Goal: Task Accomplishment & Management: Manage account settings

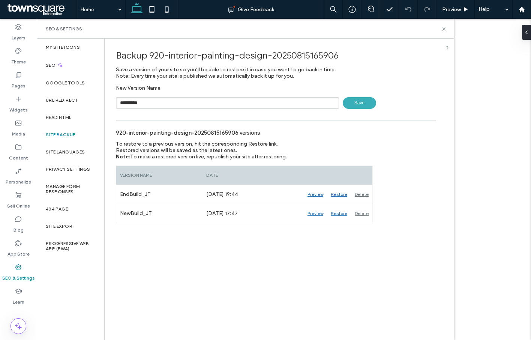
click at [361, 98] on span "Save" at bounding box center [359, 103] width 33 height 12
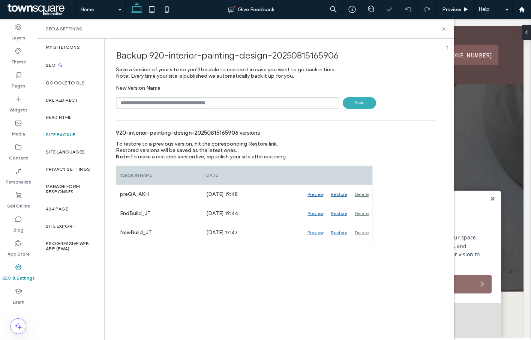
click at [447, 26] on div "SEO & Settings" at bounding box center [245, 29] width 417 height 20
click at [442, 30] on icon at bounding box center [444, 29] width 6 height 6
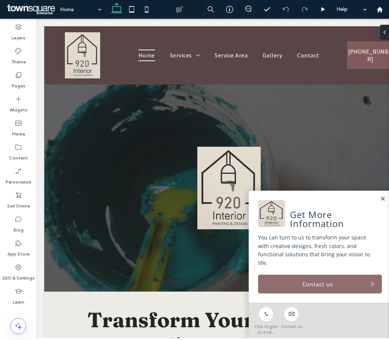
click at [17, 277] on label "SEO & Settings" at bounding box center [18, 276] width 33 height 11
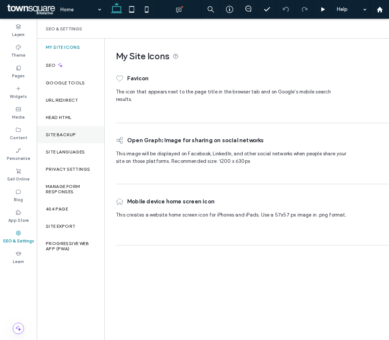
click at [74, 137] on div "Site Backup" at bounding box center [71, 134] width 68 height 17
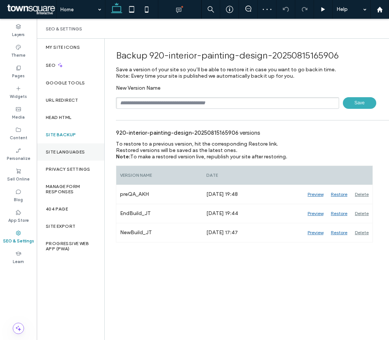
click at [68, 146] on div "Site Languages" at bounding box center [71, 151] width 68 height 17
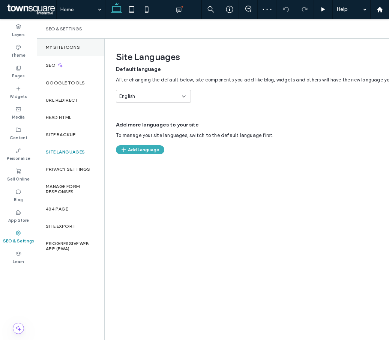
click at [69, 44] on div "My Site Icons" at bounding box center [71, 47] width 68 height 17
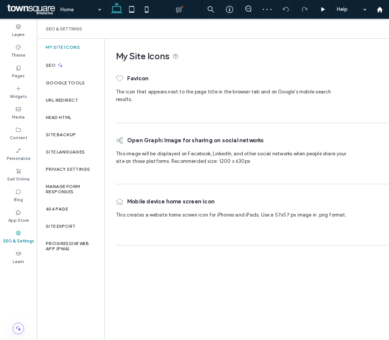
click at [63, 50] on div "My Site Icons" at bounding box center [71, 47] width 68 height 17
click at [18, 111] on icon at bounding box center [18, 109] width 6 height 6
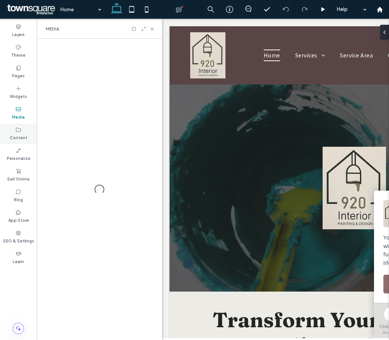
click at [22, 132] on div "Content" at bounding box center [18, 133] width 37 height 21
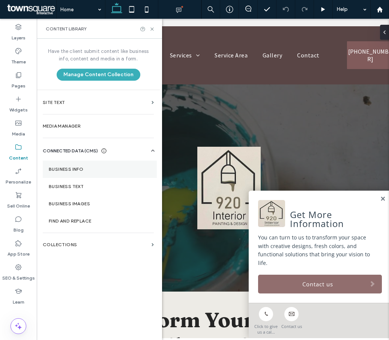
click at [72, 168] on label "Business Info" at bounding box center [100, 169] width 102 height 5
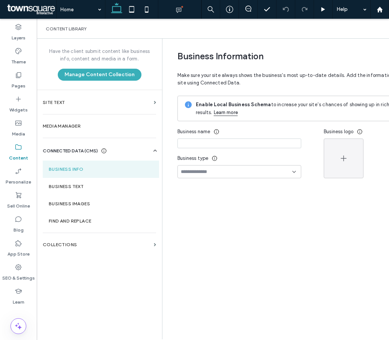
type input "**********"
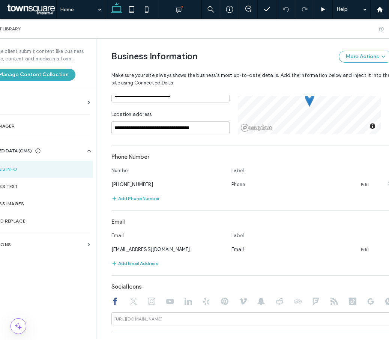
scroll to position [38, 0]
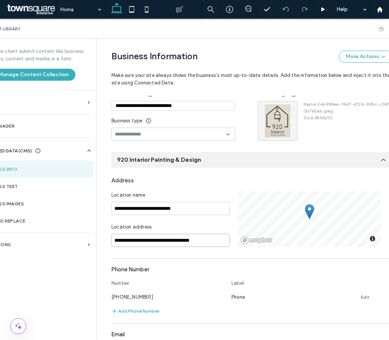
click at [188, 242] on input "**********" at bounding box center [170, 240] width 118 height 13
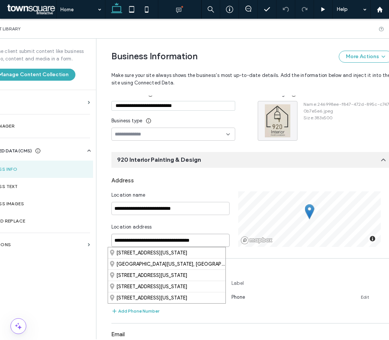
click at [201, 240] on input "**********" at bounding box center [170, 240] width 118 height 13
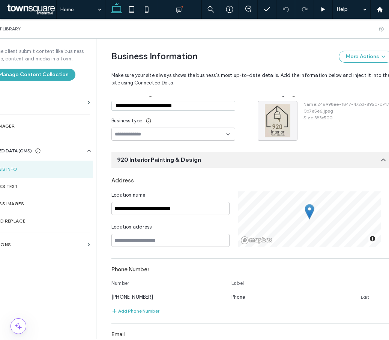
click at [203, 230] on div "Location address" at bounding box center [170, 228] width 118 height 11
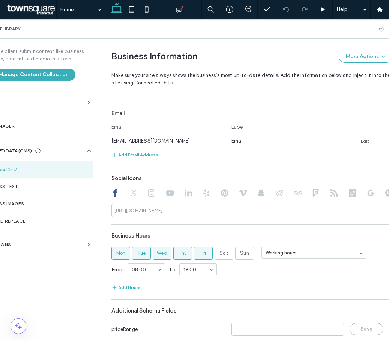
scroll to position [291, 0]
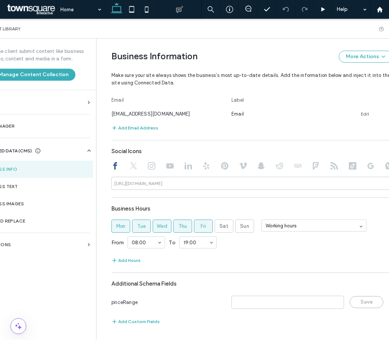
click at [130, 162] on icon at bounding box center [134, 166] width 8 height 8
click at [148, 162] on use at bounding box center [152, 166] width 8 height 8
click at [170, 162] on div at bounding box center [251, 166] width 281 height 9
click at [111, 162] on icon at bounding box center [115, 166] width 8 height 8
click at [20, 186] on label "Business Text" at bounding box center [35, 186] width 104 height 5
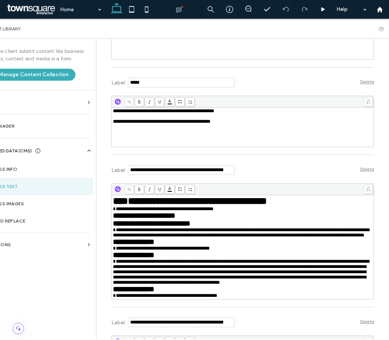
scroll to position [413, 0]
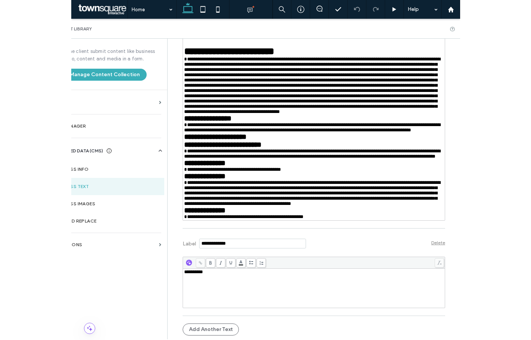
scroll to position [0, 0]
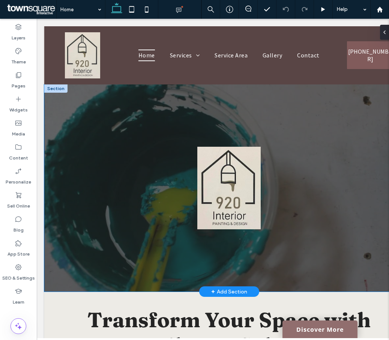
click at [293, 112] on div at bounding box center [228, 187] width 369 height 207
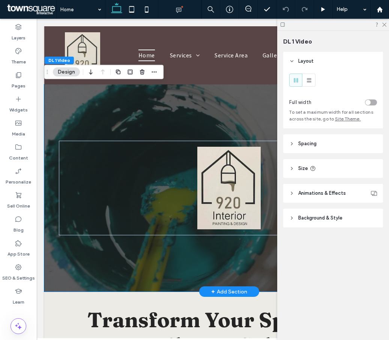
click at [235, 113] on div at bounding box center [228, 187] width 369 height 207
click at [384, 25] on icon at bounding box center [383, 24] width 5 height 5
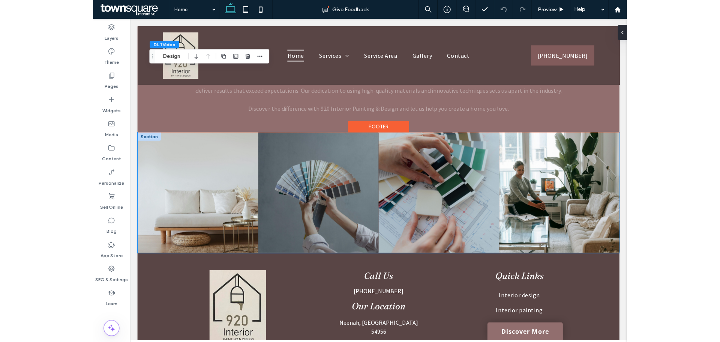
scroll to position [1514, 0]
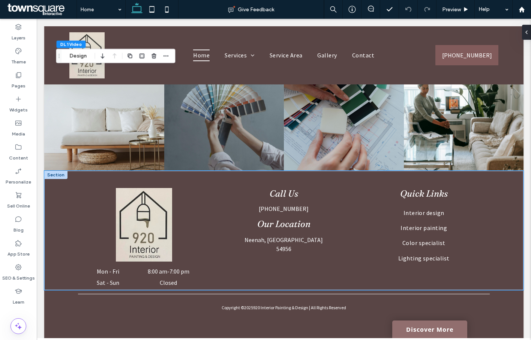
click at [499, 176] on div "Call Us (920) 815-0606 Our Location Neenah, WI 54956 Mon - Fri 8:00 am - 7:00 p…" at bounding box center [284, 230] width 450 height 119
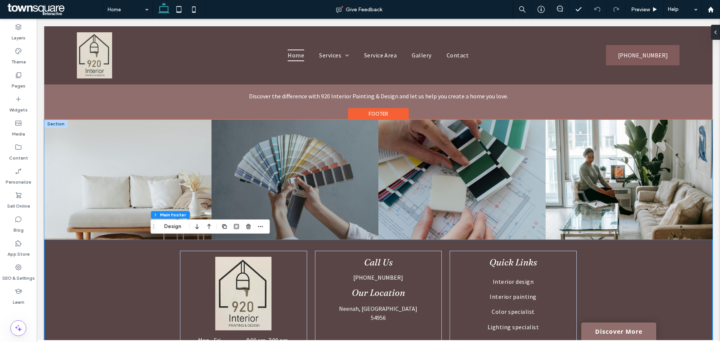
scroll to position [1446, 0]
click at [531, 177] on link at bounding box center [629, 179] width 167 height 120
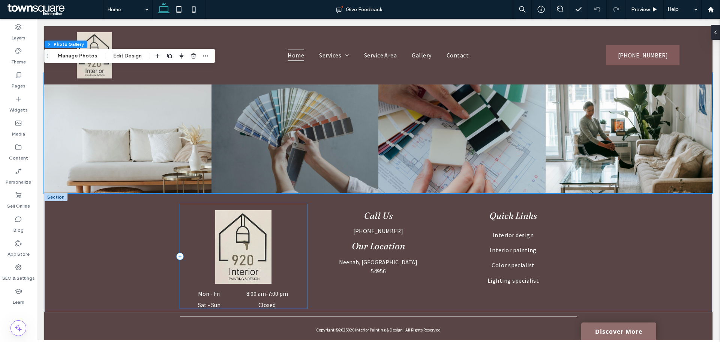
scroll to position [1521, 0]
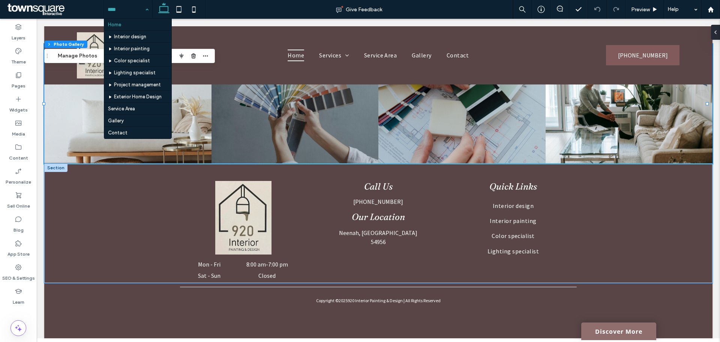
click at [531, 225] on div "Call Us (920) 815-0606 Our Location Neenah, WI 54956 Mon - Fri 8:00 am - 7:00 p…" at bounding box center [378, 223] width 668 height 119
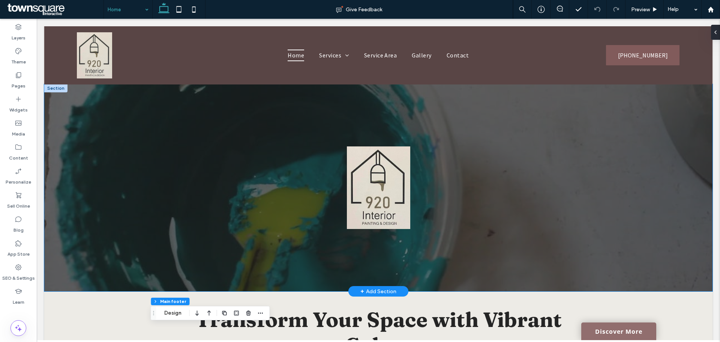
scroll to position [0, 0]
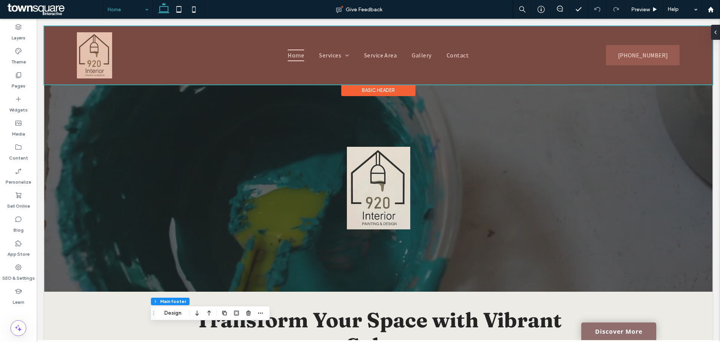
click at [531, 64] on div at bounding box center [378, 55] width 668 height 58
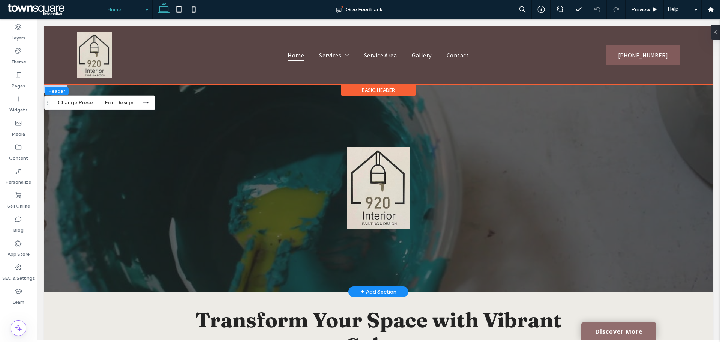
click at [531, 135] on div at bounding box center [378, 187] width 668 height 207
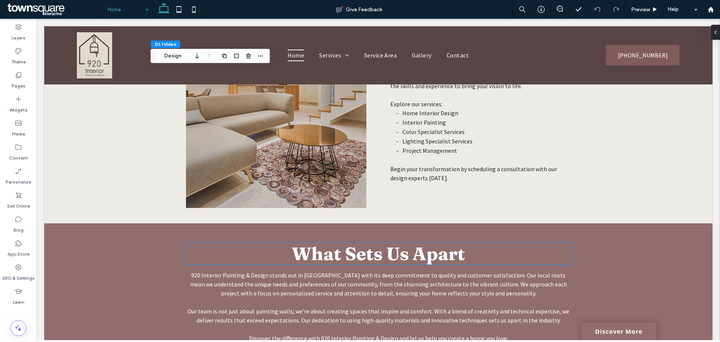
scroll to position [1033, 0]
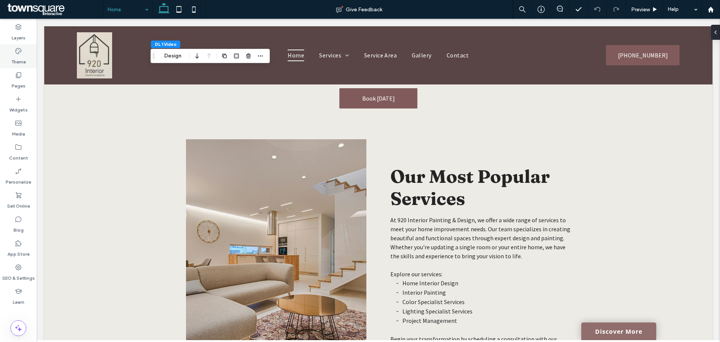
click at [30, 62] on div "Theme" at bounding box center [18, 56] width 37 height 24
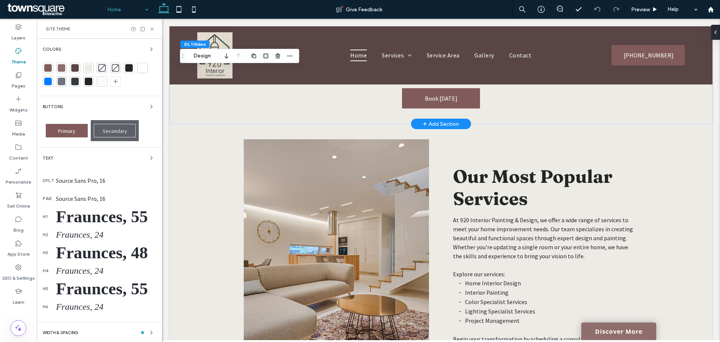
scroll to position [1024, 0]
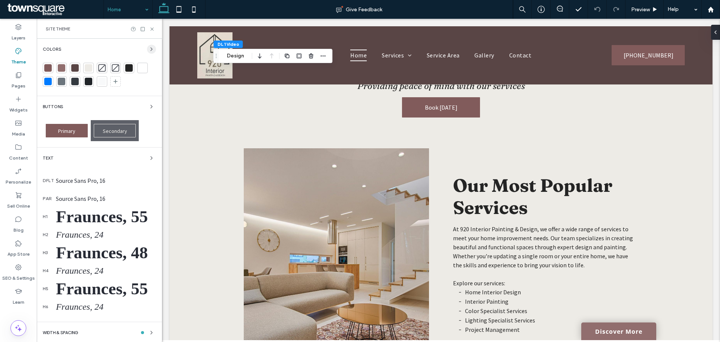
click at [147, 51] on span "button" at bounding box center [151, 49] width 9 height 9
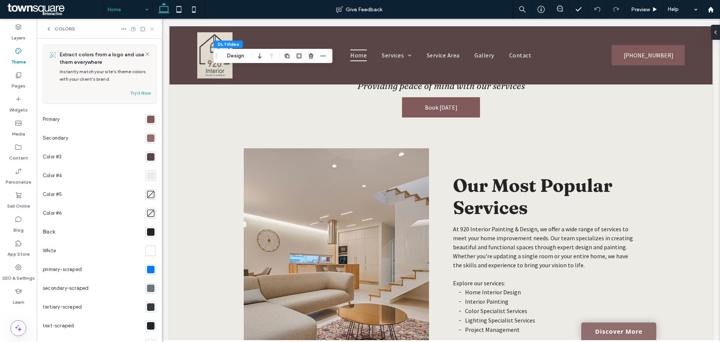
click at [152, 31] on icon at bounding box center [152, 29] width 6 height 6
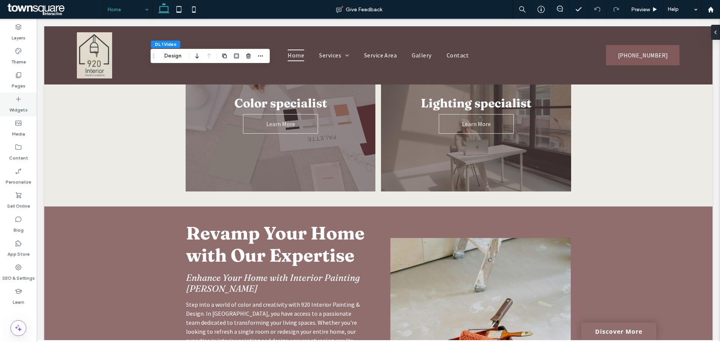
scroll to position [545, 0]
click at [18, 59] on label "Theme" at bounding box center [18, 60] width 15 height 11
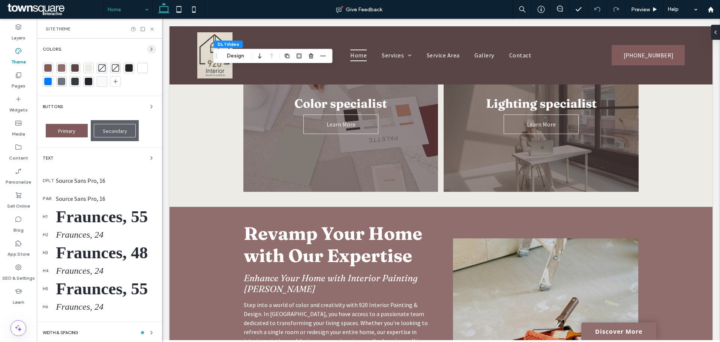
click at [149, 50] on icon "button" at bounding box center [152, 49] width 6 height 6
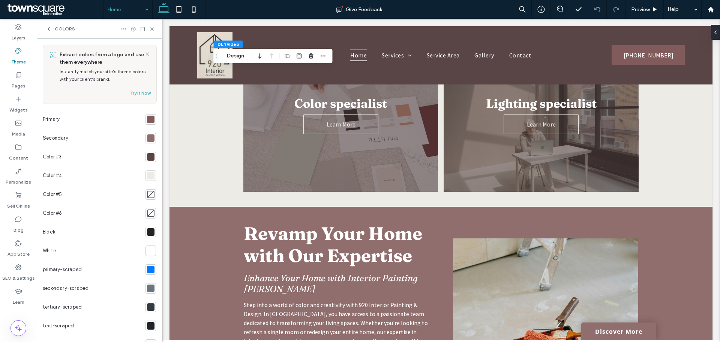
click at [150, 135] on div at bounding box center [151, 138] width 11 height 11
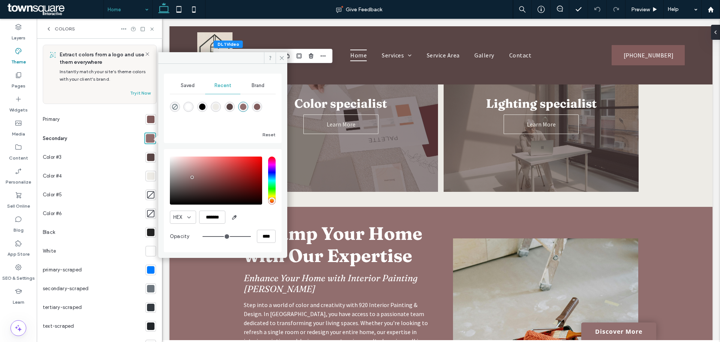
click at [261, 88] on span "Brand" at bounding box center [258, 86] width 13 height 6
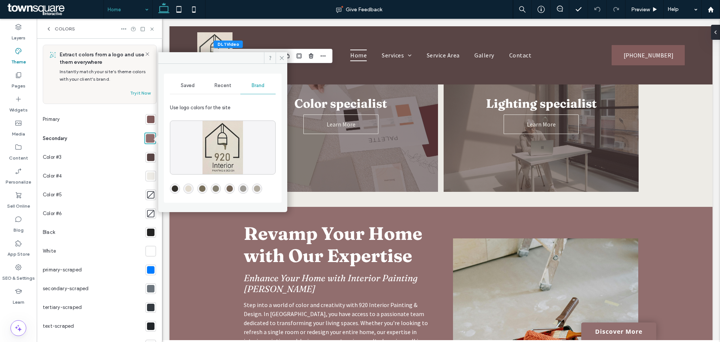
click at [201, 188] on div "rgba(119,110,90,1)" at bounding box center [202, 188] width 6 height 6
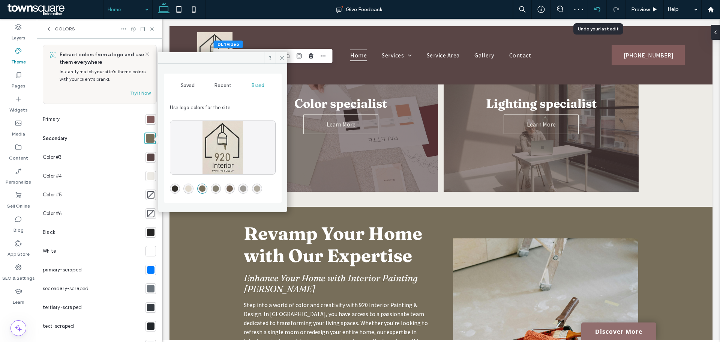
click at [531, 5] on div at bounding box center [597, 9] width 19 height 19
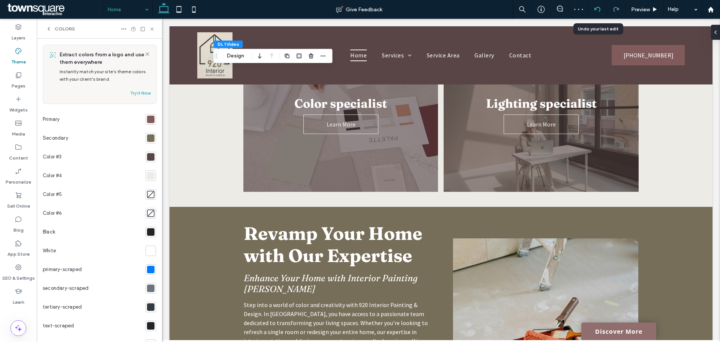
click at [531, 12] on icon at bounding box center [598, 9] width 6 height 6
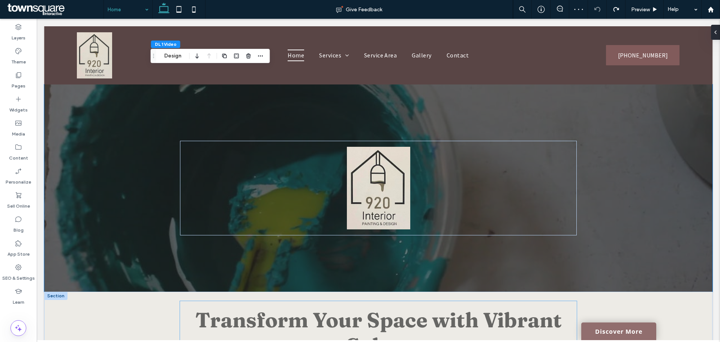
scroll to position [188, 0]
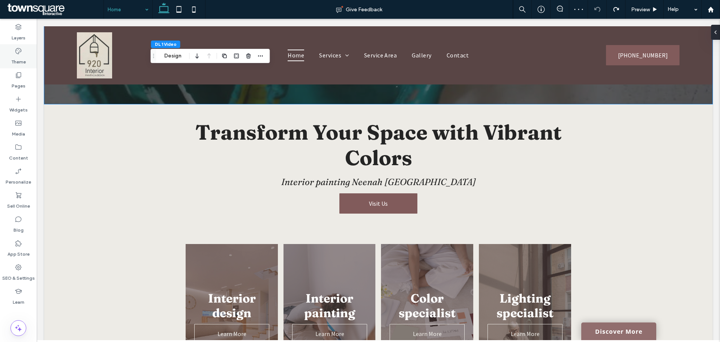
click at [17, 55] on label "Theme" at bounding box center [18, 60] width 15 height 11
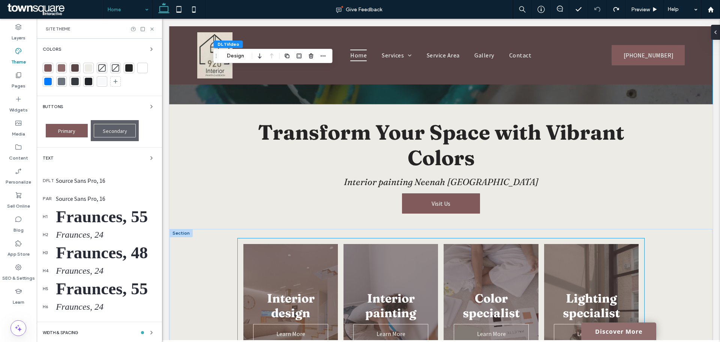
scroll to position [413, 0]
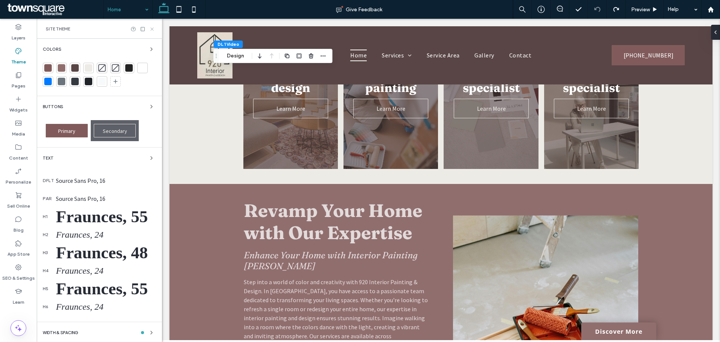
click at [153, 30] on use at bounding box center [151, 28] width 3 height 3
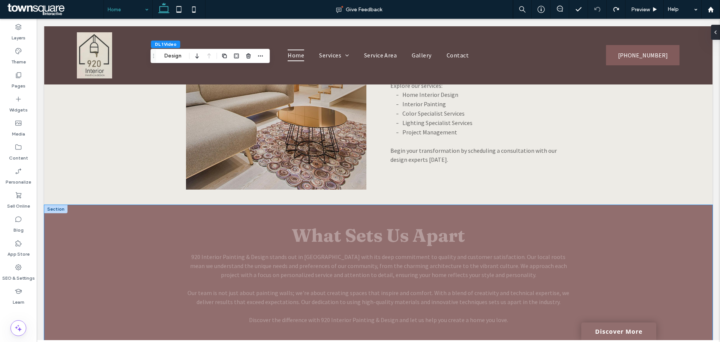
scroll to position [1163, 0]
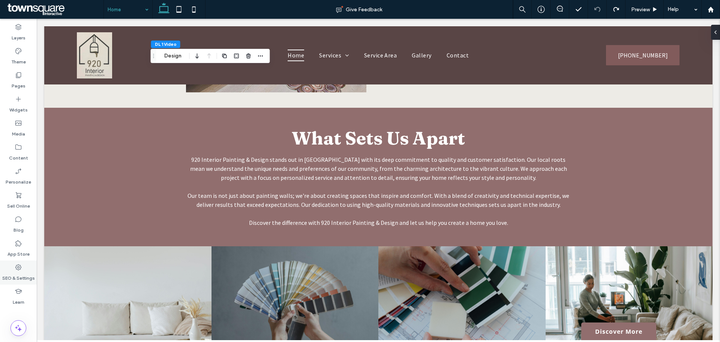
click at [16, 274] on label "SEO & Settings" at bounding box center [18, 276] width 33 height 11
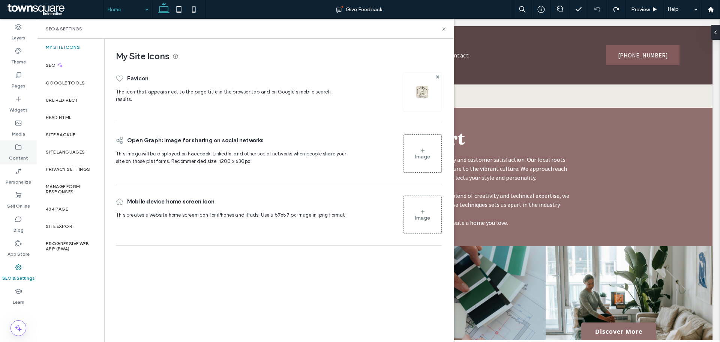
click at [22, 151] on label "Content" at bounding box center [18, 156] width 19 height 11
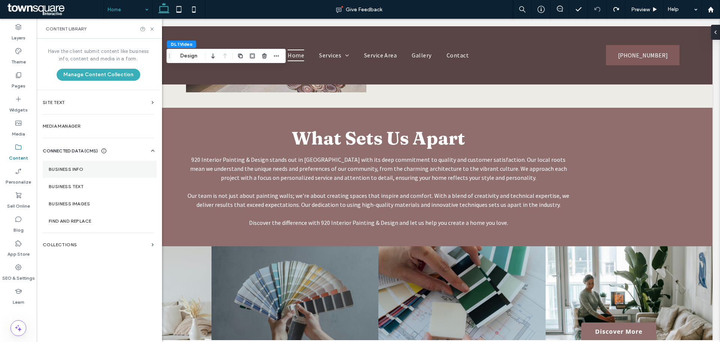
click at [86, 172] on section "Business Info" at bounding box center [100, 169] width 114 height 17
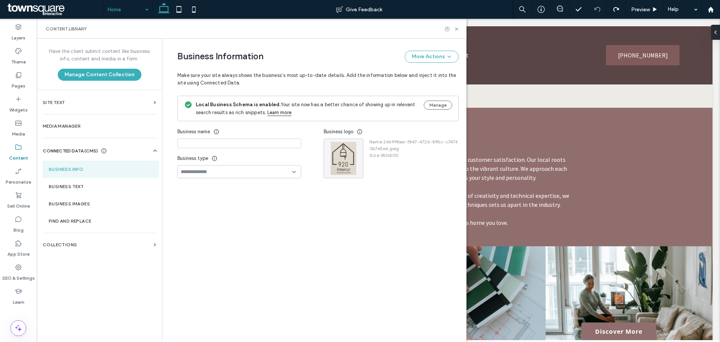
type input "**********"
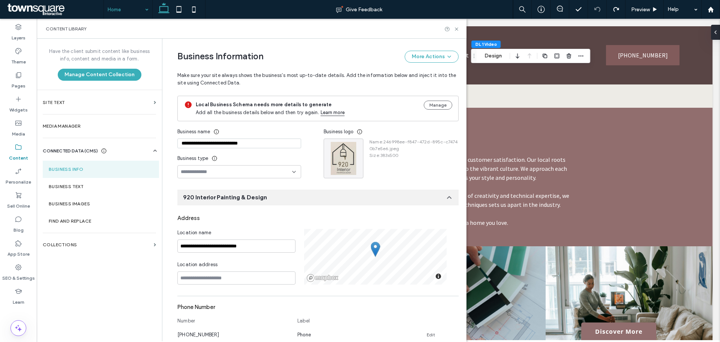
scroll to position [68, 0]
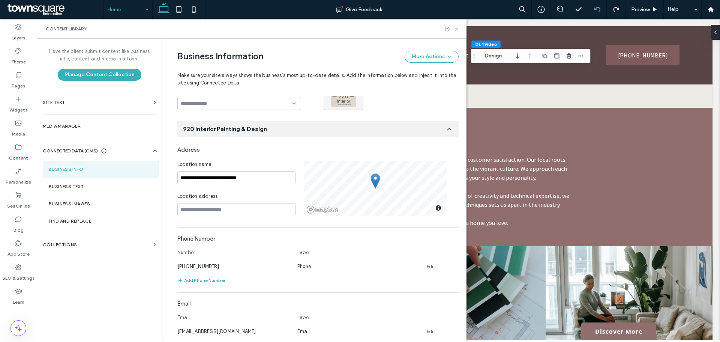
drag, startPoint x: 215, startPoint y: 218, endPoint x: 215, endPoint y: 212, distance: 6.4
click at [215, 216] on div "**********" at bounding box center [317, 345] width 281 height 404
click at [217, 210] on input at bounding box center [236, 209] width 118 height 13
click at [223, 210] on input at bounding box center [236, 209] width 118 height 13
click at [209, 209] on input at bounding box center [236, 209] width 118 height 13
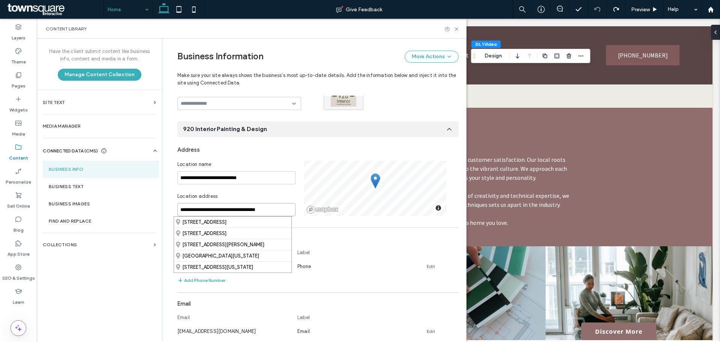
type input "**********"
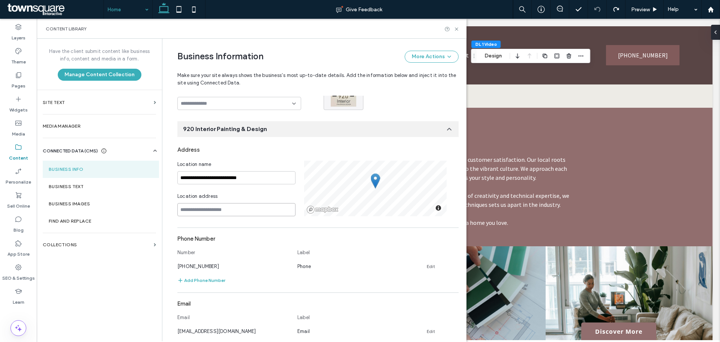
click at [243, 215] on input at bounding box center [236, 209] width 118 height 13
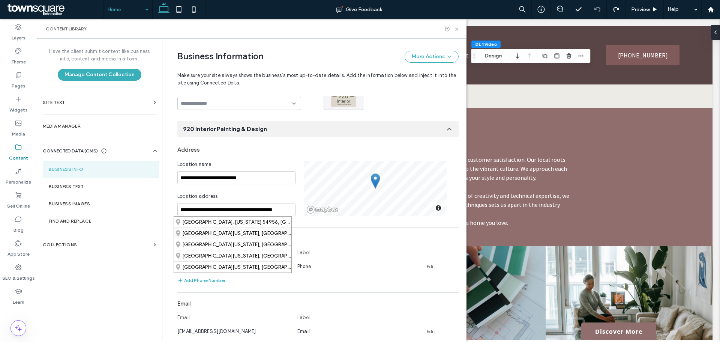
click at [279, 231] on div "[GEOGRAPHIC_DATA][US_STATE], [GEOGRAPHIC_DATA]" at bounding box center [232, 232] width 117 height 11
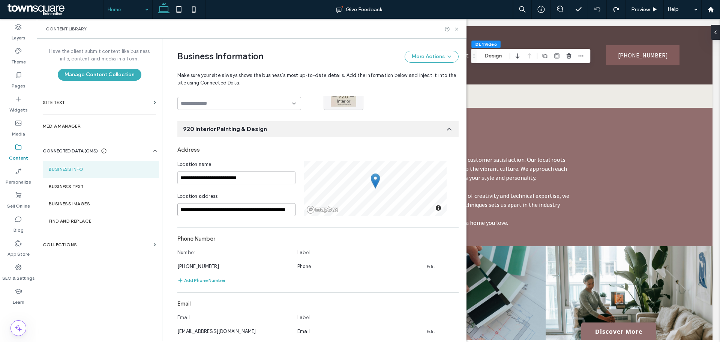
click at [278, 213] on input "**********" at bounding box center [236, 209] width 118 height 13
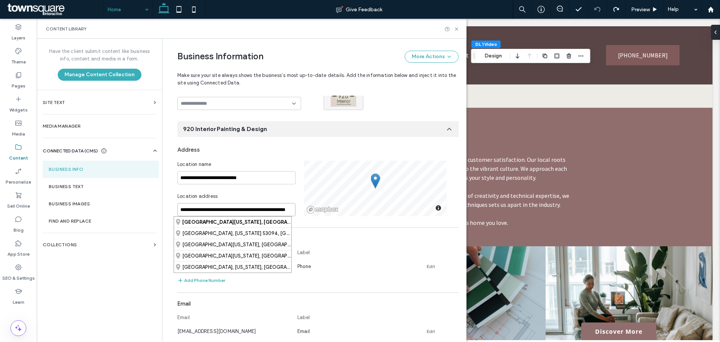
scroll to position [0, 21]
drag, startPoint x: 233, startPoint y: 207, endPoint x: 433, endPoint y: 206, distance: 199.2
click at [466, 207] on div "**********" at bounding box center [316, 190] width 300 height 302
click at [255, 206] on input "**********" at bounding box center [236, 209] width 118 height 13
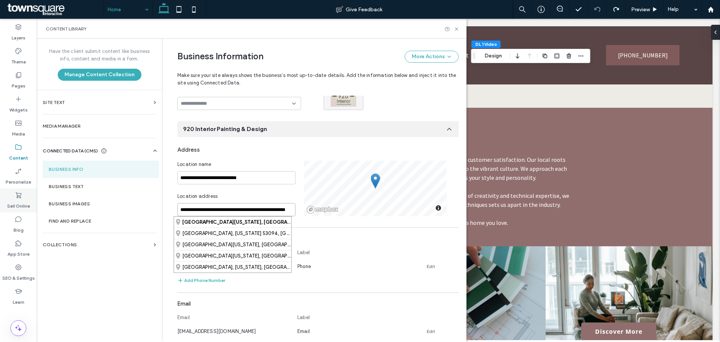
drag, startPoint x: 266, startPoint y: 210, endPoint x: 3, endPoint y: 209, distance: 262.2
click at [3, 209] on div "**********" at bounding box center [18, 180] width 37 height 323
click at [214, 212] on input "**********" at bounding box center [236, 209] width 118 height 13
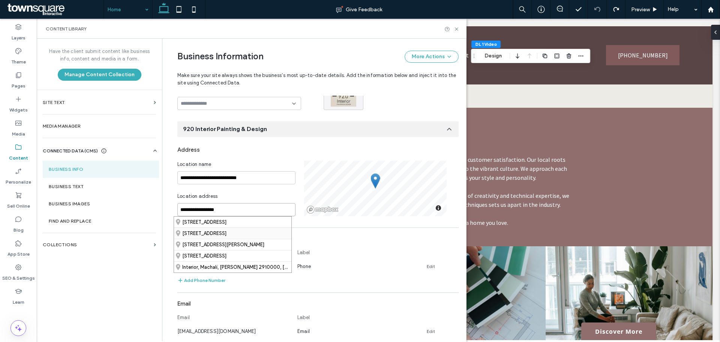
type input "**********"
drag, startPoint x: 239, startPoint y: 205, endPoint x: 117, endPoint y: 203, distance: 121.9
click at [141, 203] on div "**********" at bounding box center [252, 190] width 430 height 302
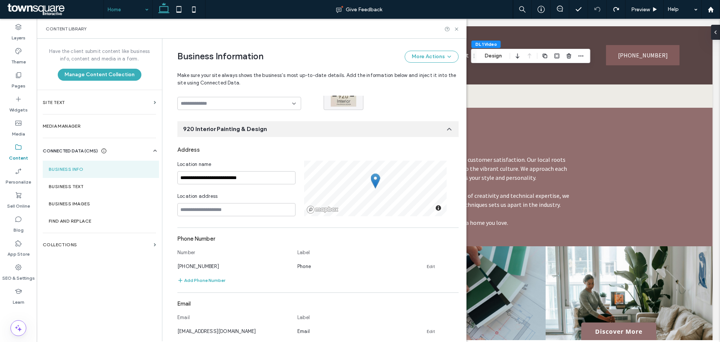
click at [266, 155] on div "Address" at bounding box center [317, 150] width 281 height 14
click at [221, 212] on input at bounding box center [236, 209] width 118 height 13
type input "*"
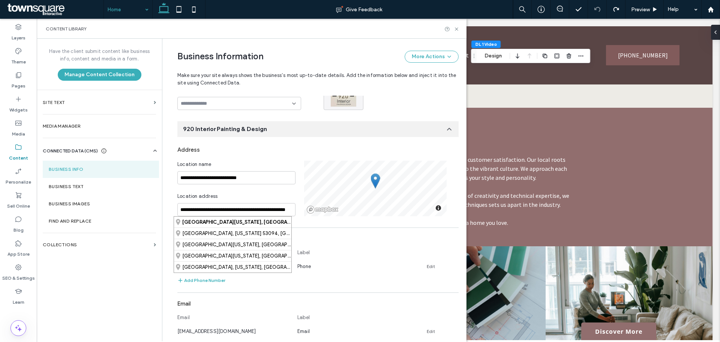
click at [166, 251] on div "**********" at bounding box center [312, 263] width 293 height 586
drag, startPoint x: 233, startPoint y: 210, endPoint x: 363, endPoint y: 216, distance: 129.9
click at [363, 216] on div "**********" at bounding box center [317, 345] width 281 height 404
click at [254, 209] on input "**********" at bounding box center [236, 209] width 118 height 13
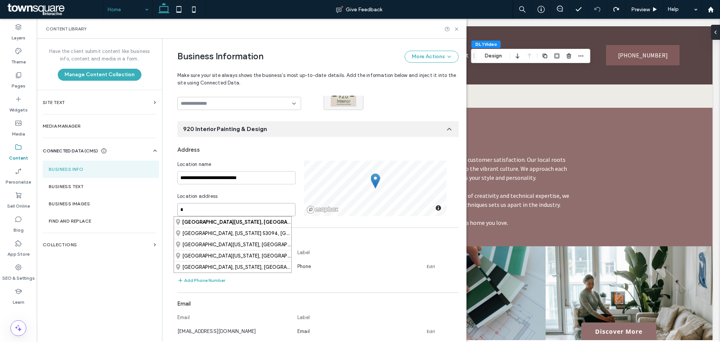
scroll to position [0, 0]
click at [239, 210] on input "**********" at bounding box center [236, 209] width 118 height 13
click at [243, 225] on div "[GEOGRAPHIC_DATA], [US_STATE], [GEOGRAPHIC_DATA]" at bounding box center [232, 221] width 117 height 11
type input "**********"
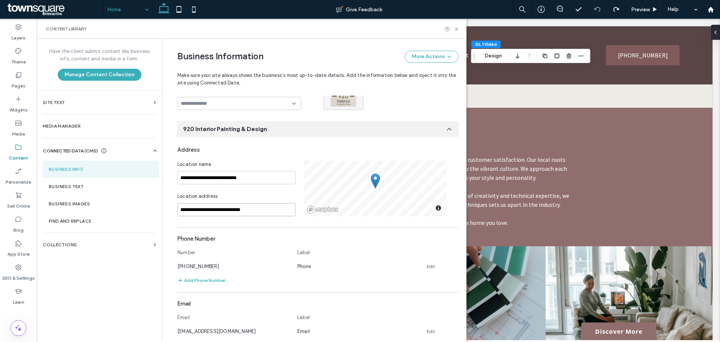
click at [269, 211] on input "**********" at bounding box center [236, 209] width 118 height 13
click at [281, 191] on div "**********" at bounding box center [240, 189] width 127 height 56
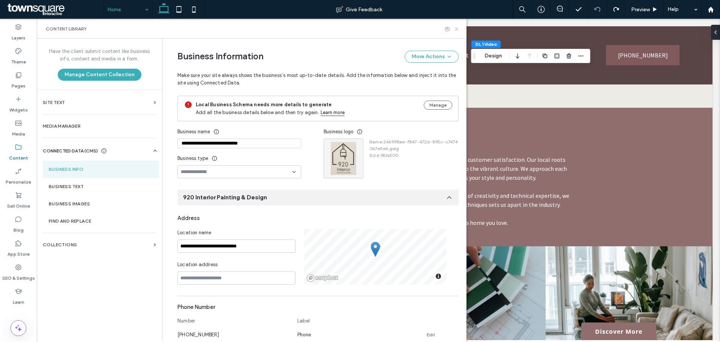
click at [457, 30] on icon at bounding box center [457, 29] width 6 height 6
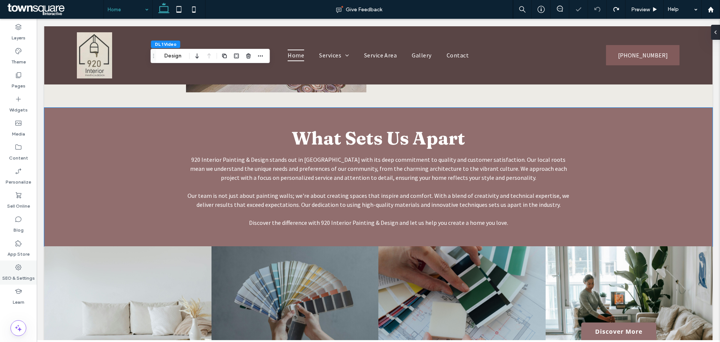
click at [20, 270] on icon at bounding box center [19, 267] width 8 height 8
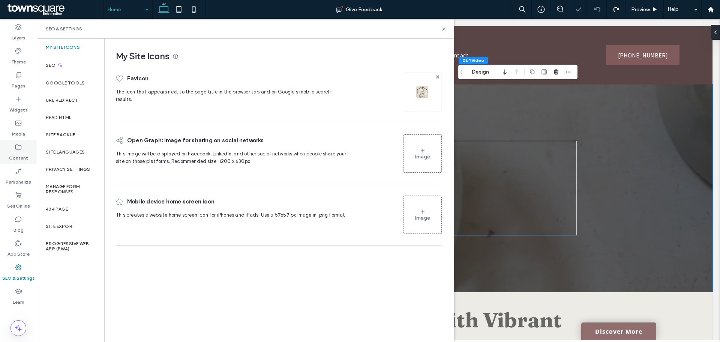
click at [20, 155] on label "Content" at bounding box center [18, 156] width 19 height 11
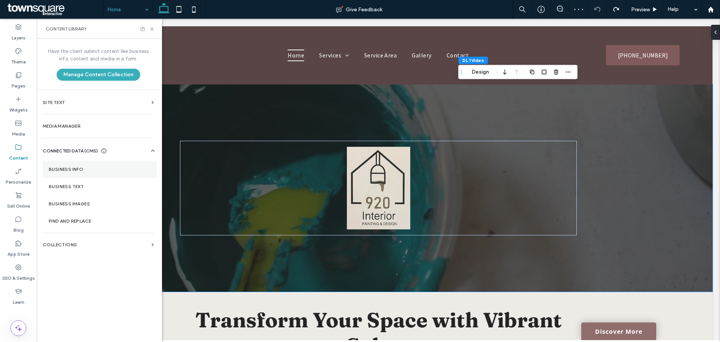
click at [83, 166] on section "Business Info" at bounding box center [100, 169] width 114 height 17
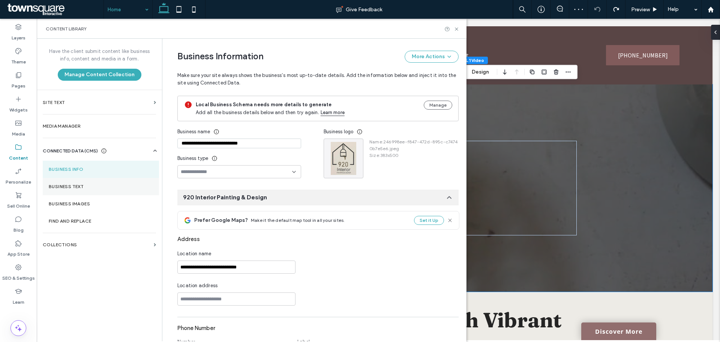
type input "**********"
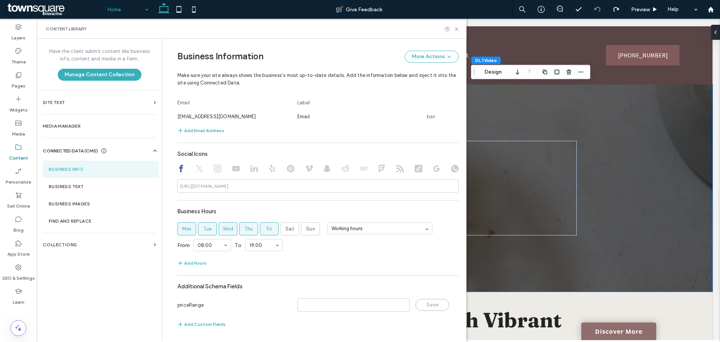
scroll to position [284, 0]
click at [455, 29] on icon at bounding box center [457, 29] width 6 height 6
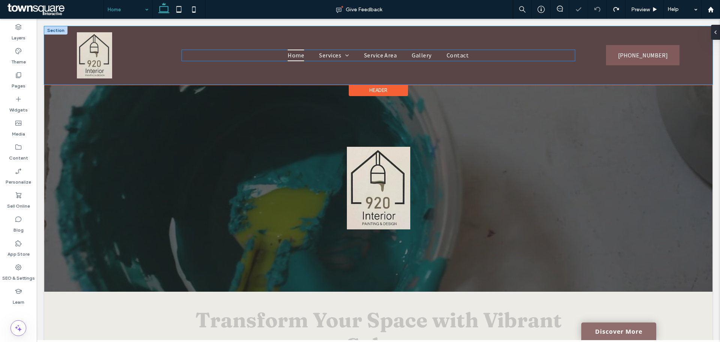
scroll to position [0, 0]
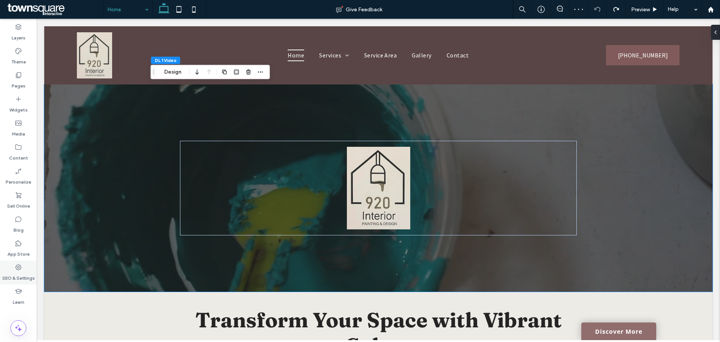
click at [18, 268] on icon at bounding box center [19, 267] width 8 height 8
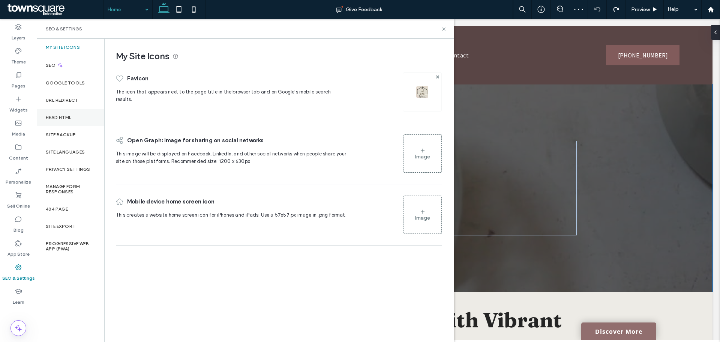
click at [67, 114] on div "Head HTML" at bounding box center [71, 117] width 68 height 17
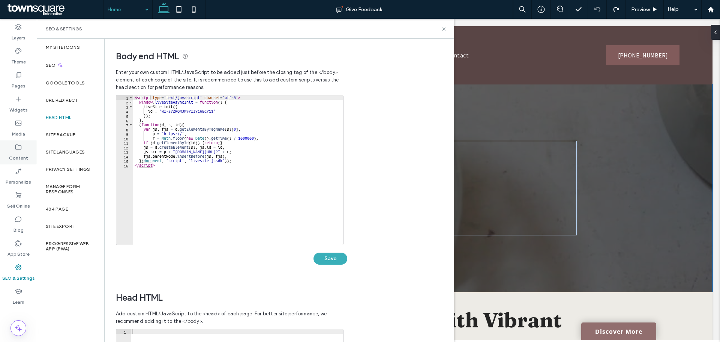
click at [19, 163] on div "Content" at bounding box center [18, 152] width 37 height 24
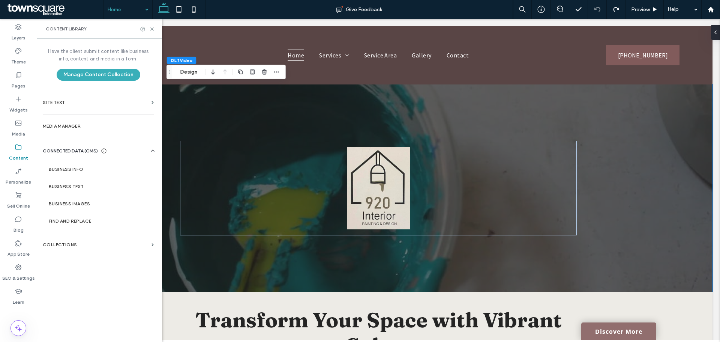
click at [73, 161] on section "Business Info" at bounding box center [100, 169] width 114 height 17
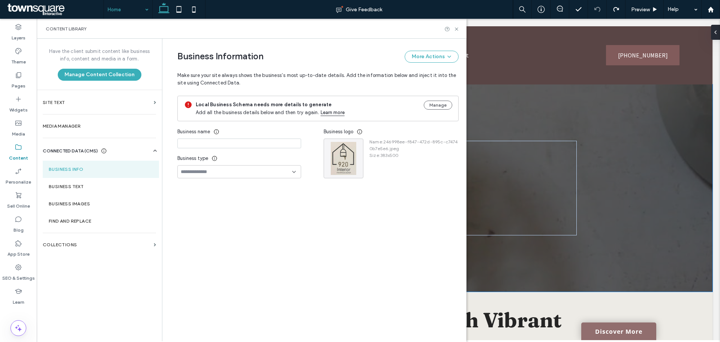
type input "**********"
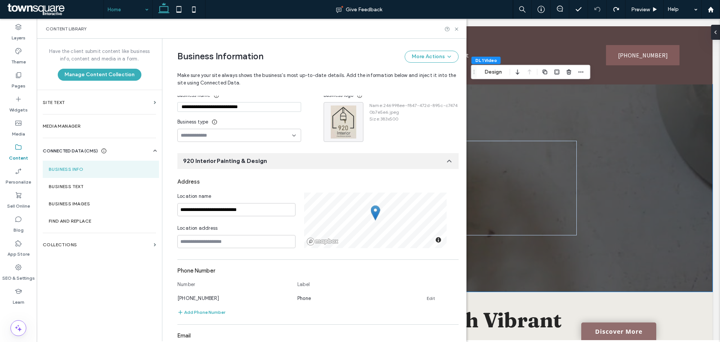
scroll to position [68, 0]
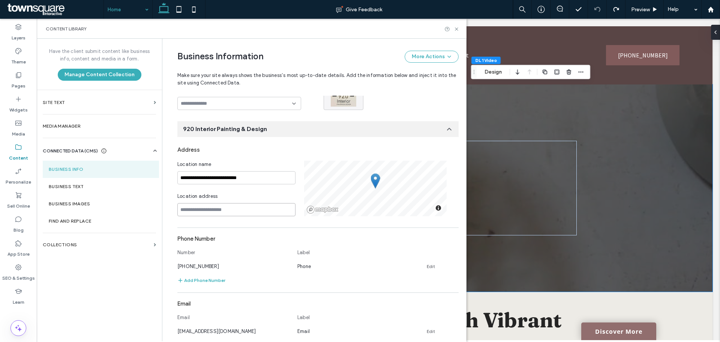
click at [203, 213] on input at bounding box center [236, 209] width 118 height 13
type input "**********"
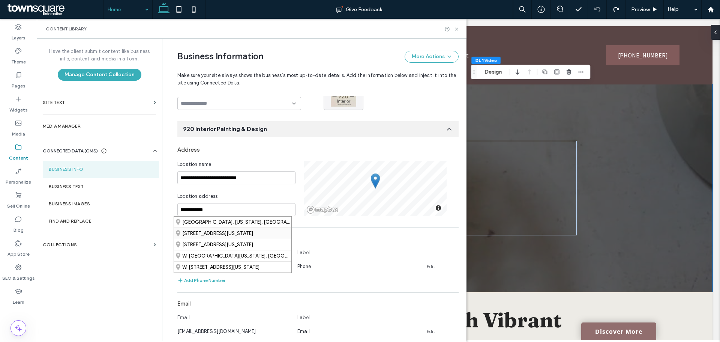
click at [266, 234] on div "[STREET_ADDRESS][US_STATE]" at bounding box center [232, 232] width 117 height 11
type input "**********"
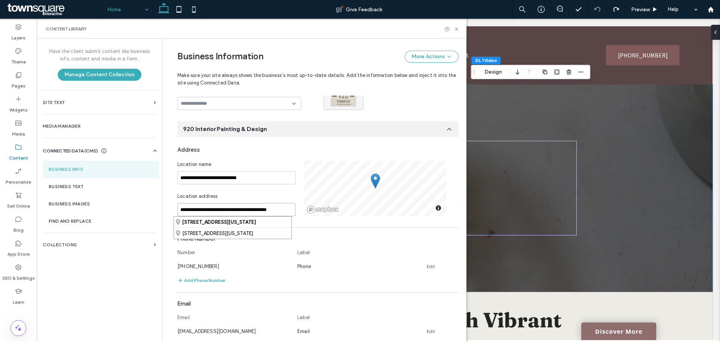
click at [371, 204] on div "**********" at bounding box center [317, 189] width 281 height 56
click at [348, 228] on div "**********" at bounding box center [317, 345] width 281 height 404
click at [257, 191] on div "**********" at bounding box center [240, 189] width 127 height 56
click at [268, 162] on div "Location name" at bounding box center [236, 165] width 118 height 8
drag, startPoint x: 242, startPoint y: 207, endPoint x: 7, endPoint y: 212, distance: 235.3
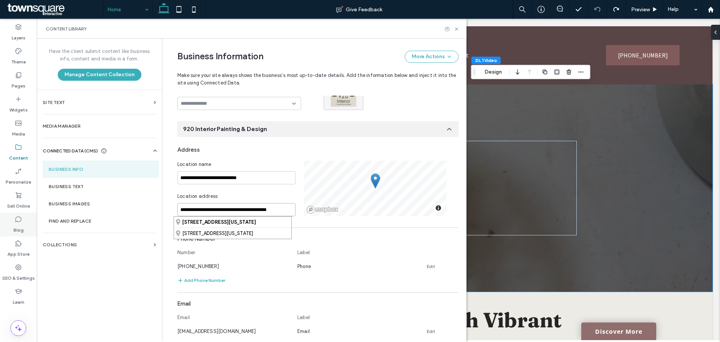
click at [7, 212] on div "**********" at bounding box center [18, 180] width 37 height 323
click at [261, 210] on input "**********" at bounding box center [236, 209] width 118 height 13
click at [260, 193] on div "Location address" at bounding box center [236, 197] width 118 height 11
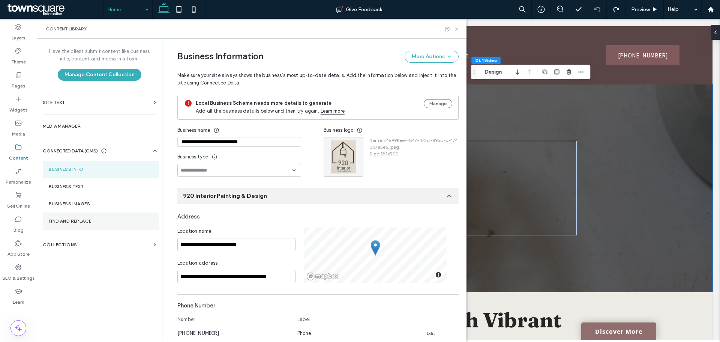
scroll to position [0, 0]
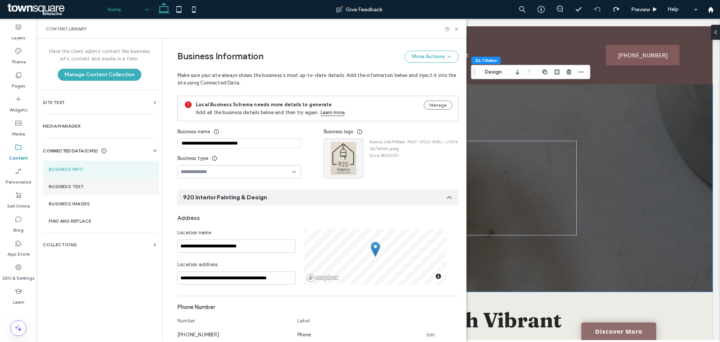
click at [82, 185] on label "Business Text" at bounding box center [101, 186] width 104 height 5
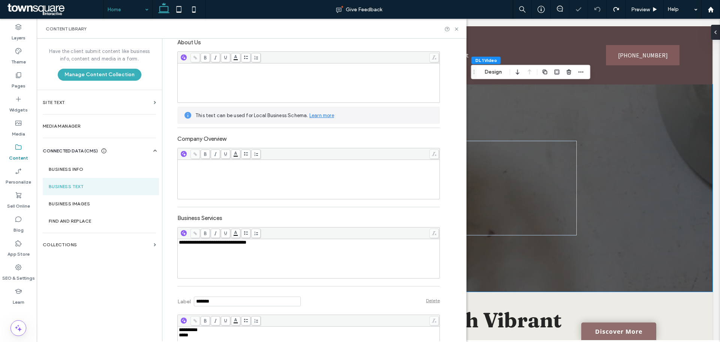
scroll to position [113, 0]
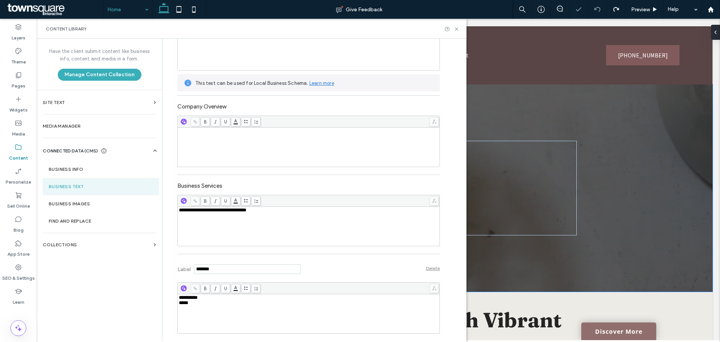
click at [458, 33] on div "Content Library" at bounding box center [252, 29] width 430 height 20
click at [458, 32] on icon at bounding box center [457, 29] width 6 height 6
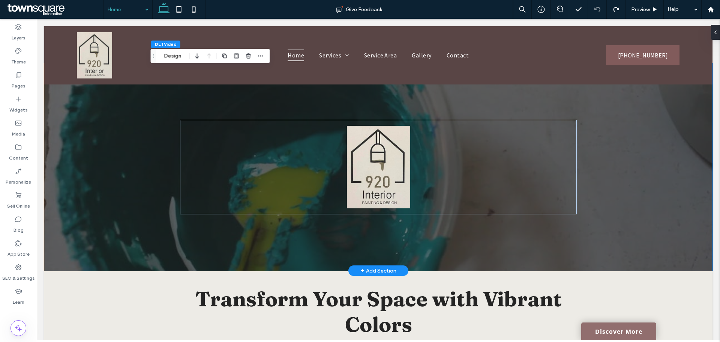
scroll to position [0, 0]
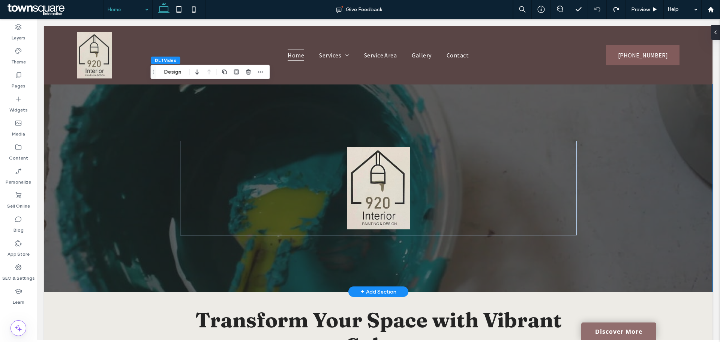
click at [531, 136] on div at bounding box center [378, 187] width 668 height 207
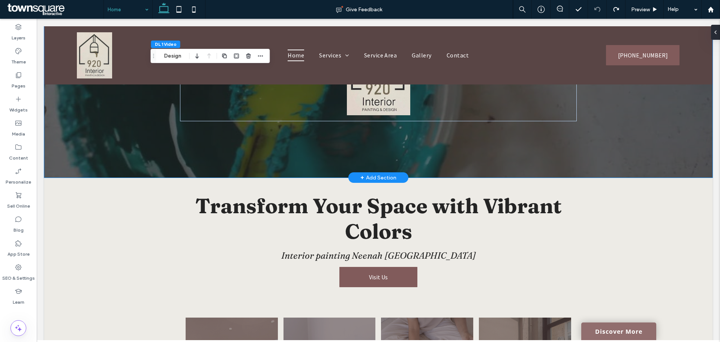
scroll to position [150, 0]
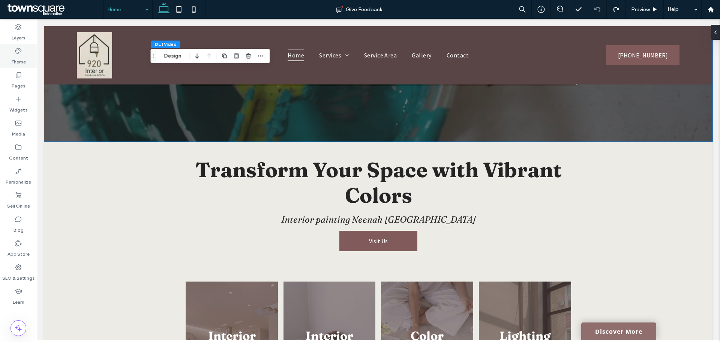
click at [21, 58] on label "Theme" at bounding box center [18, 60] width 15 height 11
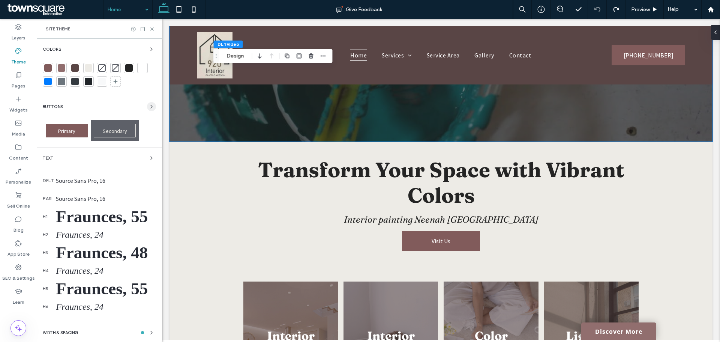
click at [151, 105] on use "button" at bounding box center [152, 106] width 2 height 3
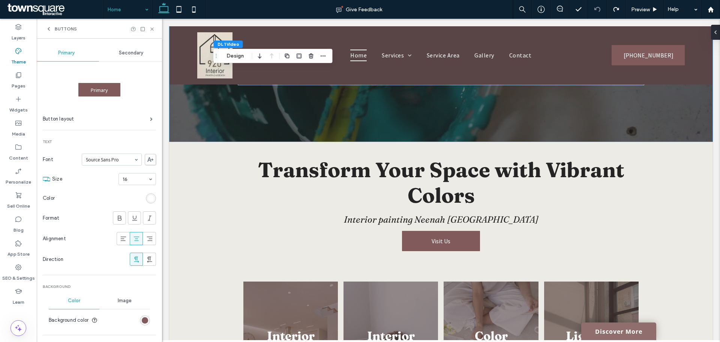
click at [49, 31] on icon at bounding box center [49, 29] width 6 height 6
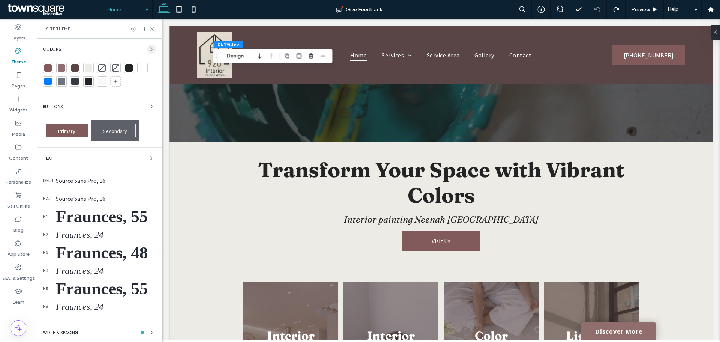
click at [151, 50] on use "button" at bounding box center [152, 49] width 2 height 3
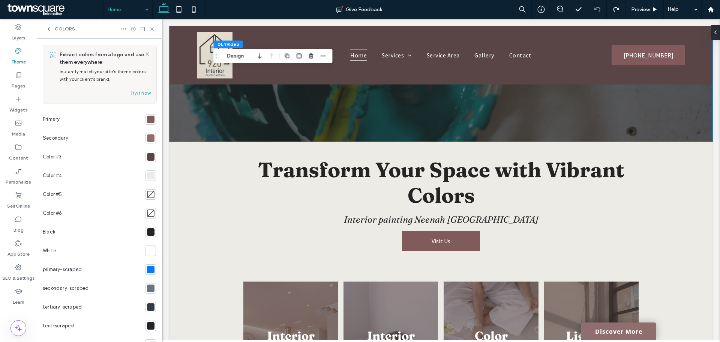
click at [147, 117] on div at bounding box center [151, 120] width 8 height 8
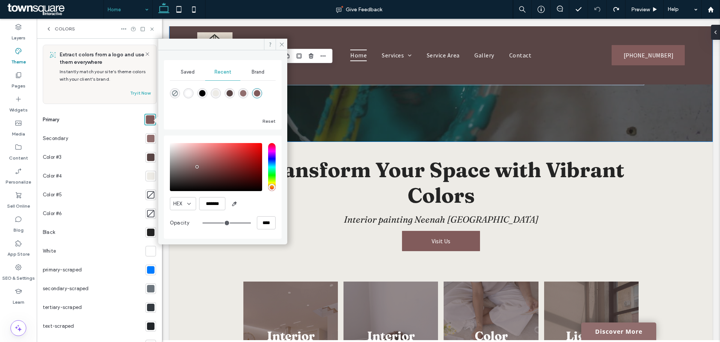
click at [252, 71] on span "Brand" at bounding box center [258, 72] width 13 height 6
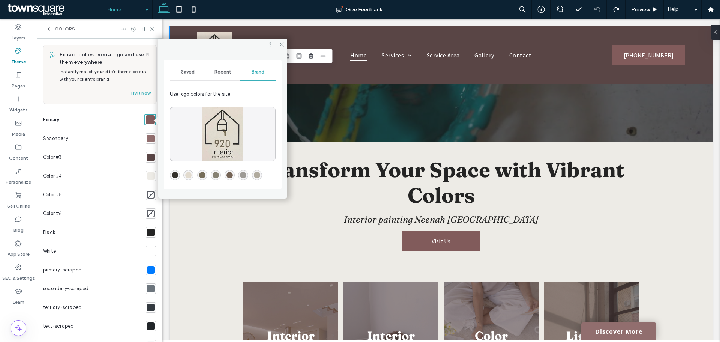
click at [204, 177] on div "rgba(119,110,90,1)" at bounding box center [202, 175] width 6 height 6
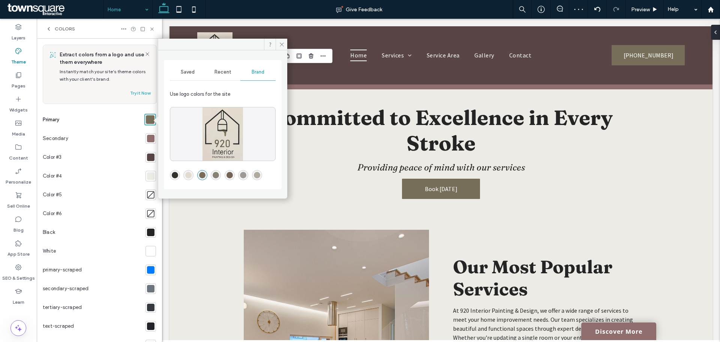
scroll to position [788, 0]
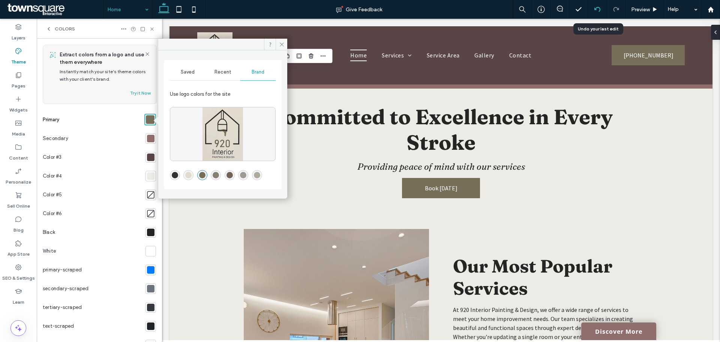
click at [531, 9] on icon at bounding box center [598, 9] width 6 height 6
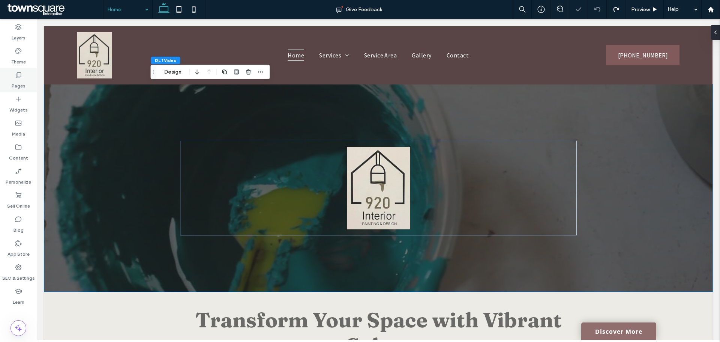
scroll to position [0, 0]
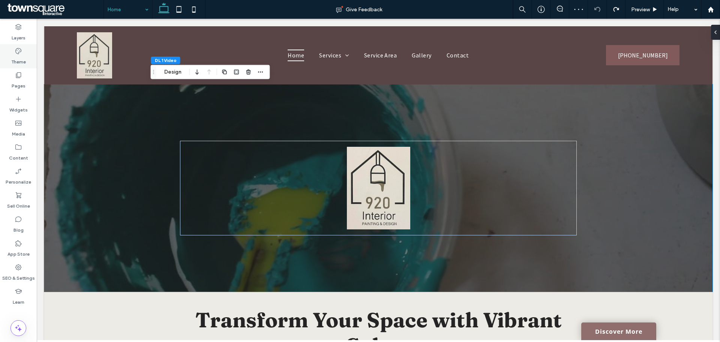
click at [17, 65] on label "Theme" at bounding box center [18, 60] width 15 height 11
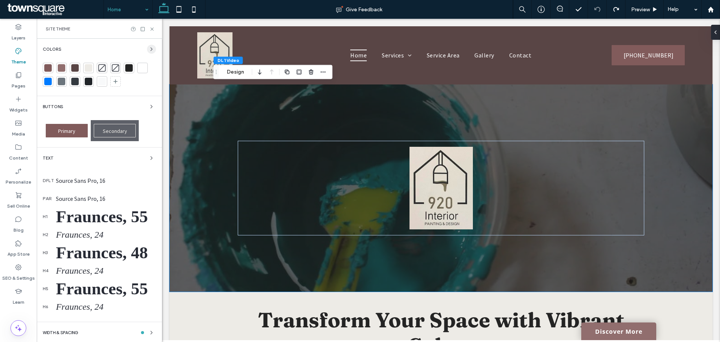
click at [149, 53] on span "button" at bounding box center [151, 49] width 9 height 9
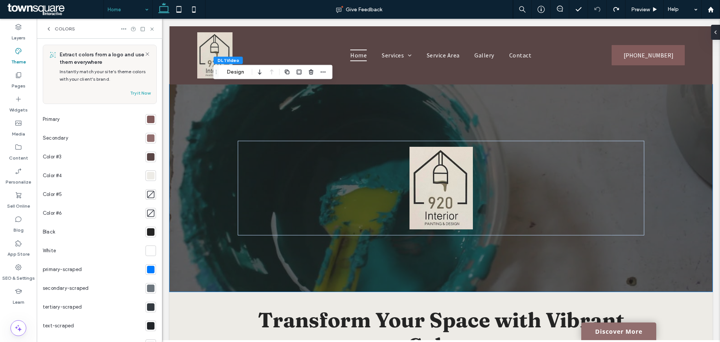
click at [147, 117] on div at bounding box center [151, 120] width 8 height 8
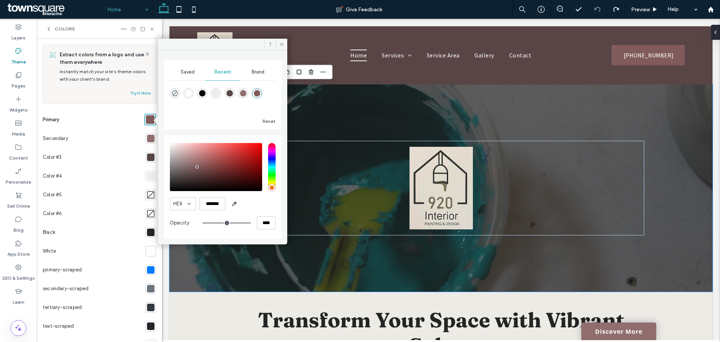
click at [258, 76] on div "Brand" at bounding box center [257, 72] width 35 height 17
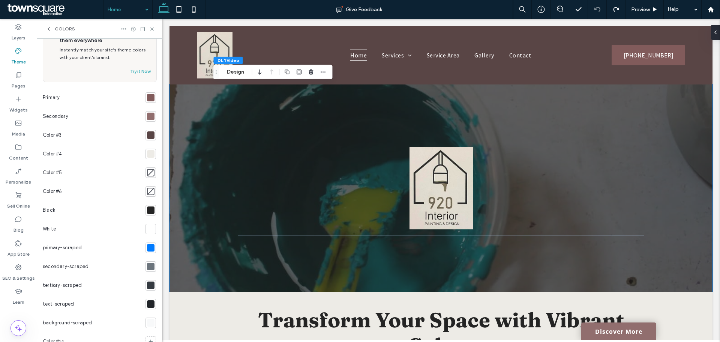
scroll to position [46, 0]
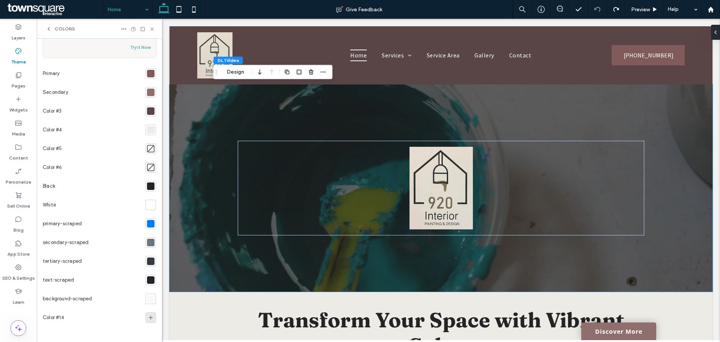
click at [149, 317] on icon at bounding box center [151, 317] width 6 height 6
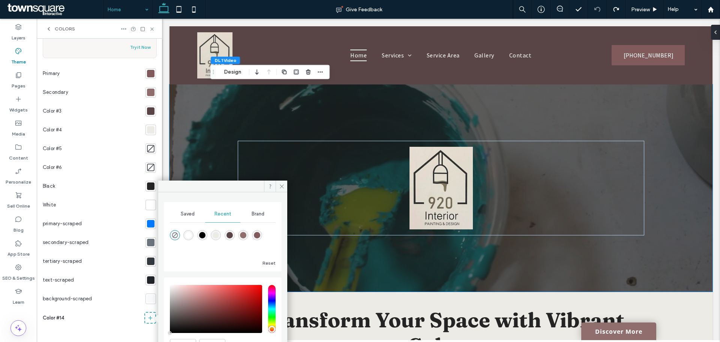
click at [255, 220] on div "Brand" at bounding box center [257, 214] width 35 height 17
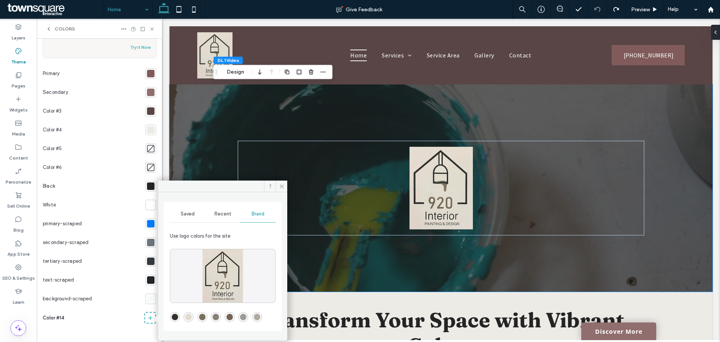
click at [203, 318] on div "rgba(119,110,90,1)" at bounding box center [202, 317] width 6 height 6
click at [147, 316] on div at bounding box center [150, 317] width 9 height 9
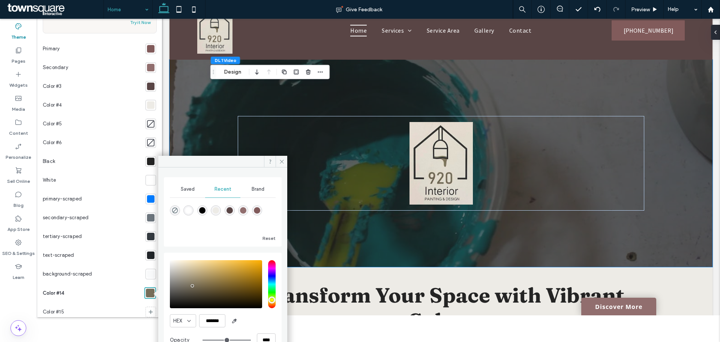
scroll to position [44, 0]
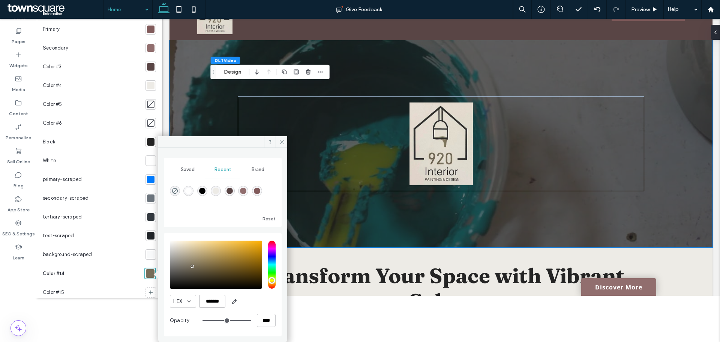
click at [218, 303] on input "*******" at bounding box center [212, 300] width 26 height 13
click at [122, 273] on div "Color #14" at bounding box center [92, 273] width 99 height 19
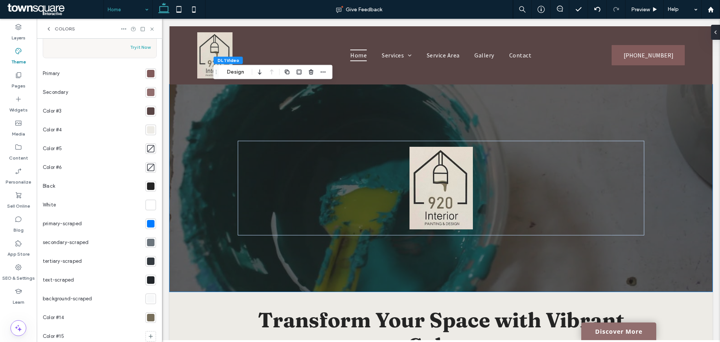
scroll to position [65, 0]
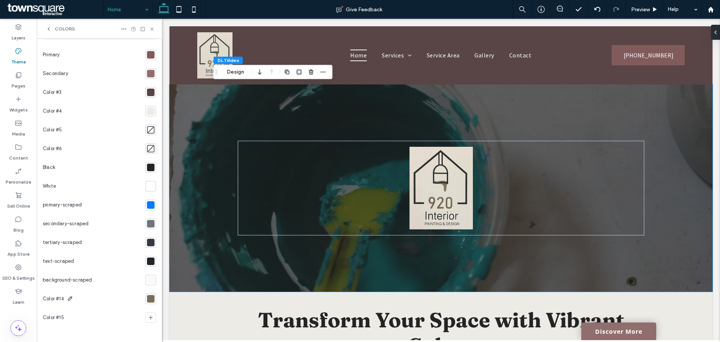
click at [69, 298] on icon at bounding box center [70, 298] width 6 height 6
drag, startPoint x: 77, startPoint y: 298, endPoint x: 33, endPoint y: 295, distance: 44.0
click at [33, 295] on div "Layers Theme Pages Widgets Media Content Personalize Sell Online Blog App Store…" at bounding box center [81, 180] width 162 height 323
click at [81, 328] on div "Extract colors from a logo and use them everywhere Instantly match your site’s …" at bounding box center [99, 158] width 113 height 356
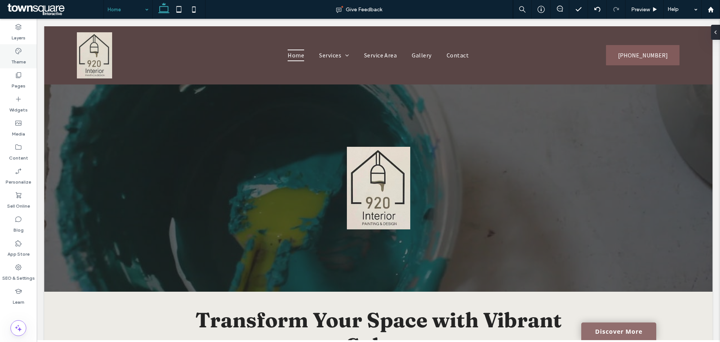
click at [27, 51] on div "Theme" at bounding box center [18, 56] width 37 height 24
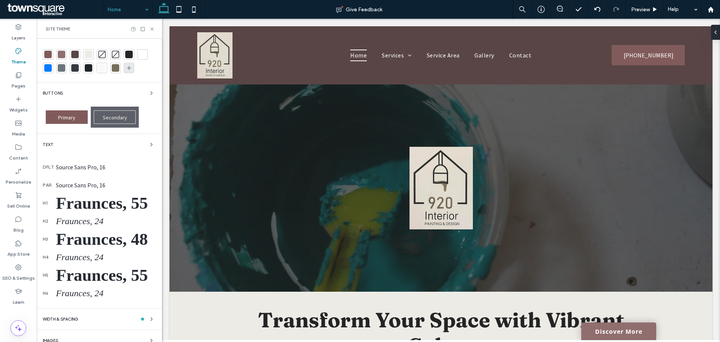
scroll to position [0, 0]
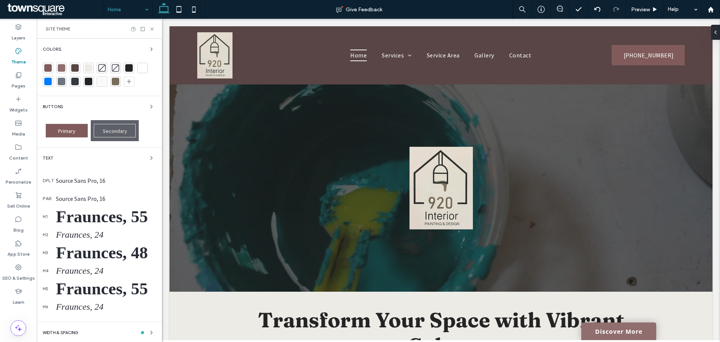
click at [150, 52] on span "button" at bounding box center [151, 49] width 9 height 9
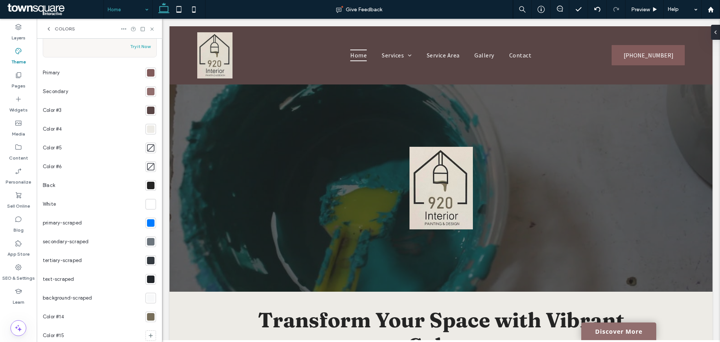
scroll to position [65, 0]
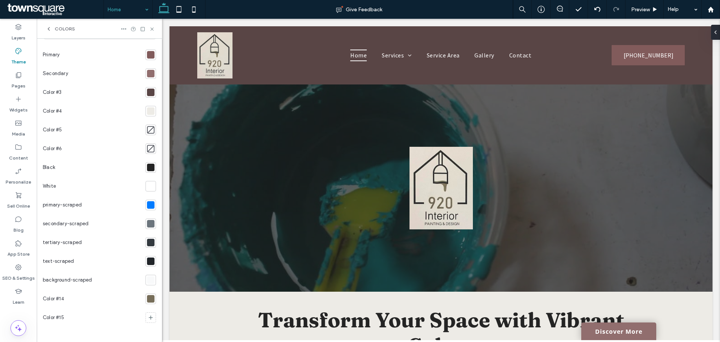
click at [147, 296] on div at bounding box center [151, 299] width 8 height 8
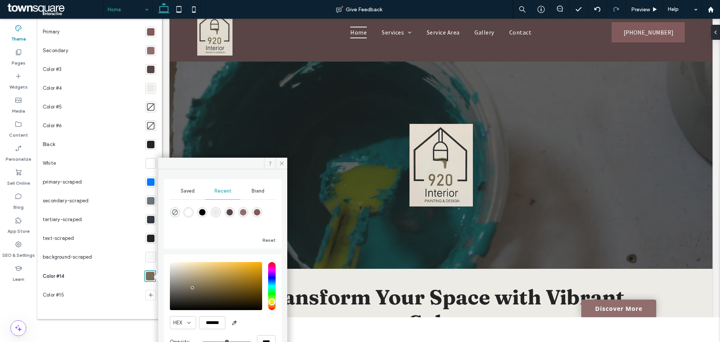
scroll to position [44, 0]
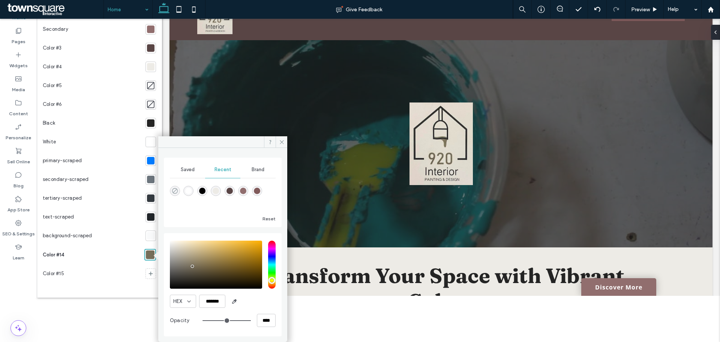
click at [174, 191] on icon "rgba(0, 0, 0, 0)" at bounding box center [175, 191] width 6 height 6
type input "*******"
type input "*"
type input "**"
click at [132, 285] on div "Extract colors from a logo and use them everywhere Instantly match your site’s …" at bounding box center [99, 114] width 113 height 356
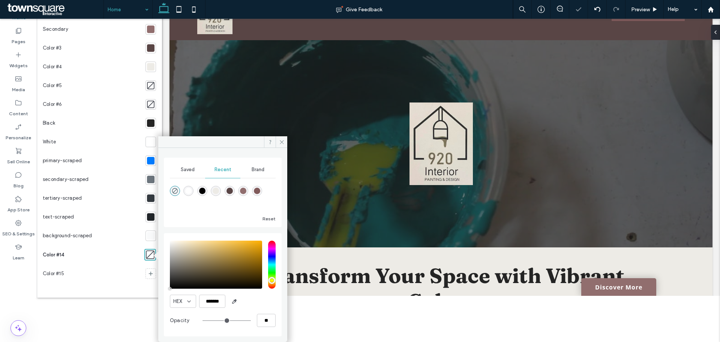
scroll to position [0, 0]
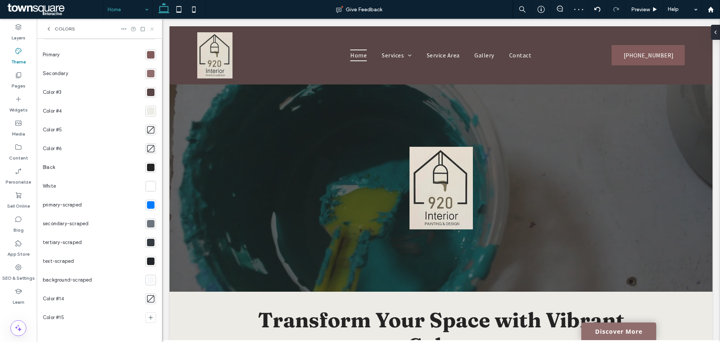
click at [152, 29] on use at bounding box center [151, 28] width 3 height 3
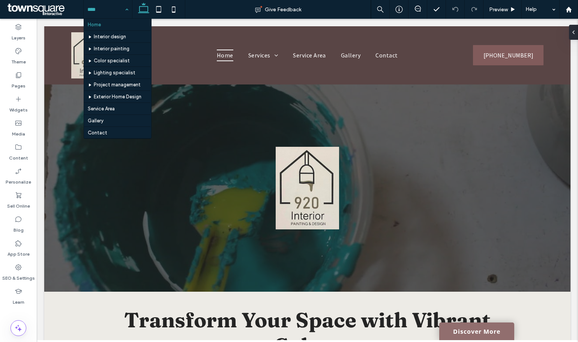
scroll to position [13, 0]
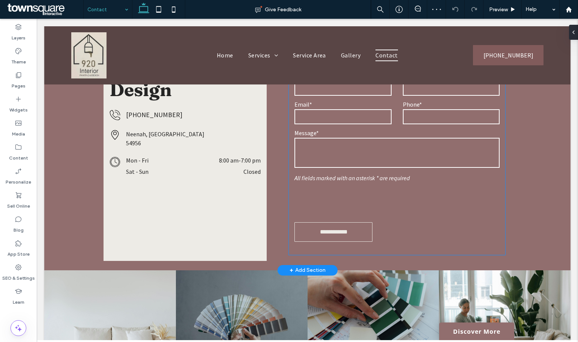
scroll to position [300, 0]
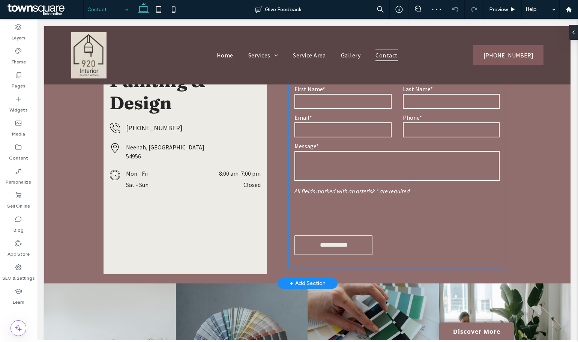
click at [469, 210] on div at bounding box center [397, 212] width 216 height 29
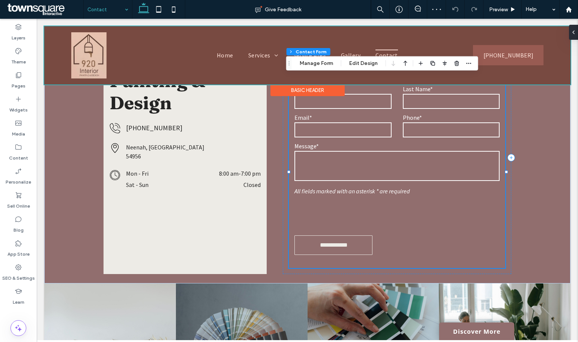
type input "*"
type input "***"
type input "*"
type input "***"
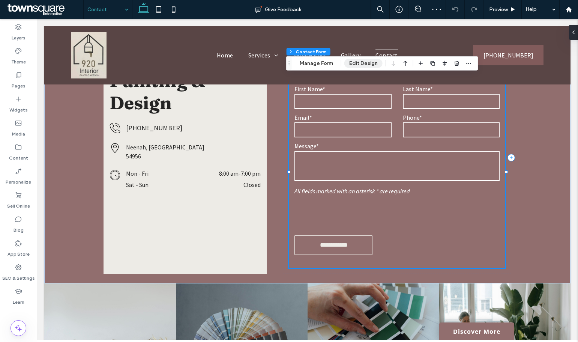
click at [364, 62] on button "Edit Design" at bounding box center [363, 63] width 38 height 9
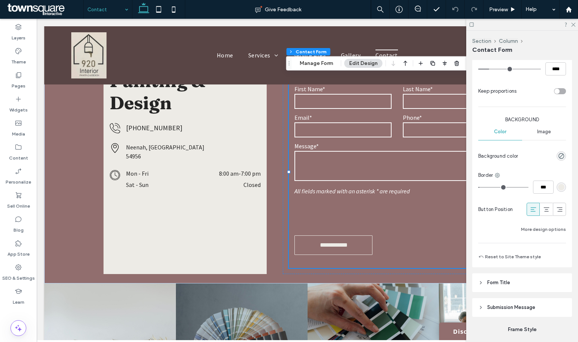
scroll to position [583, 0]
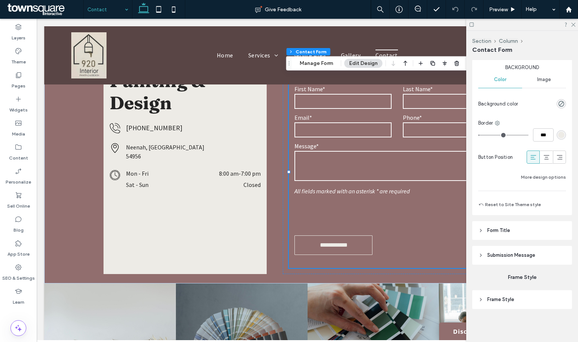
click at [531, 263] on header "Submission Message" at bounding box center [522, 255] width 100 height 19
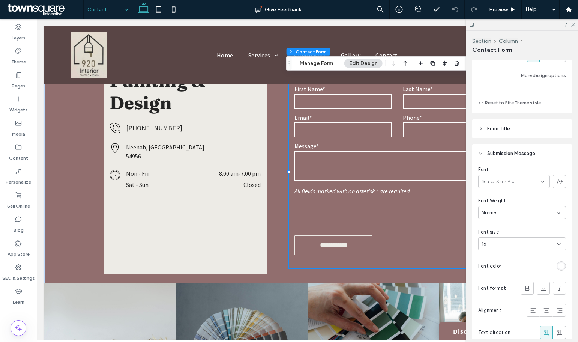
scroll to position [765, 0]
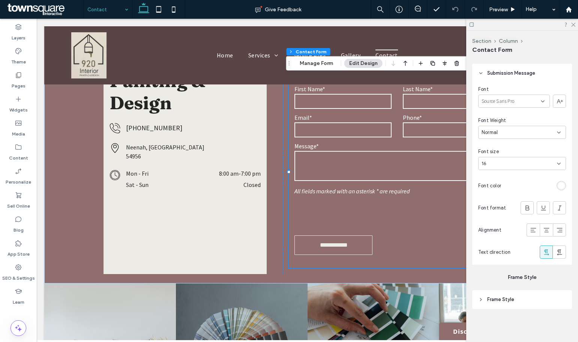
click at [531, 27] on div at bounding box center [522, 25] width 112 height 12
click at [531, 25] on use at bounding box center [573, 25] width 4 height 4
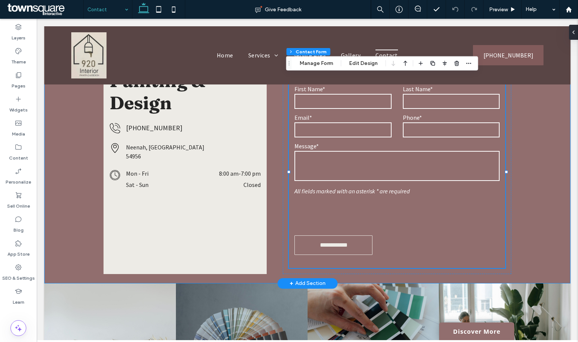
click at [531, 159] on div "**********" at bounding box center [307, 157] width 526 height 251
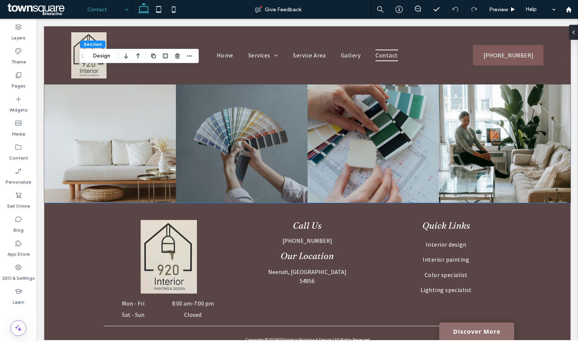
scroll to position [464, 0]
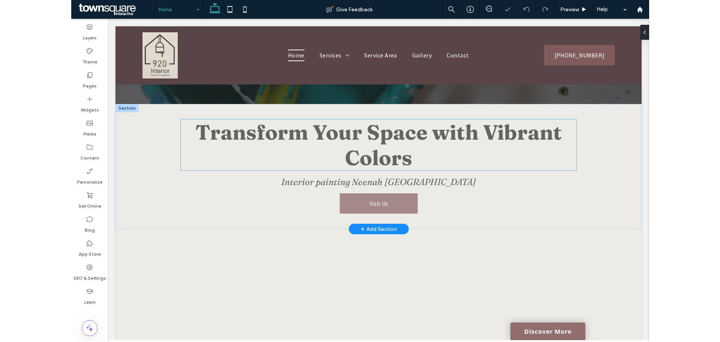
scroll to position [263, 0]
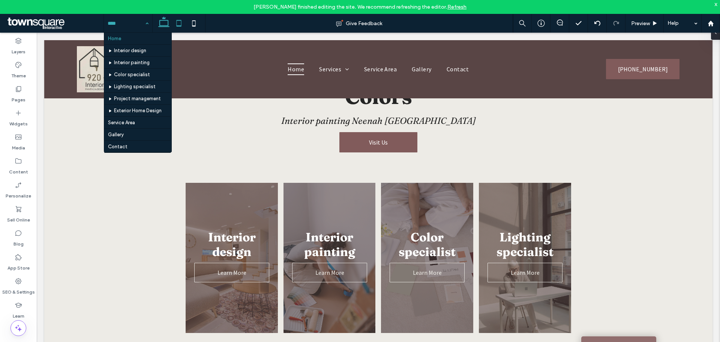
click at [182, 27] on icon at bounding box center [178, 23] width 15 height 15
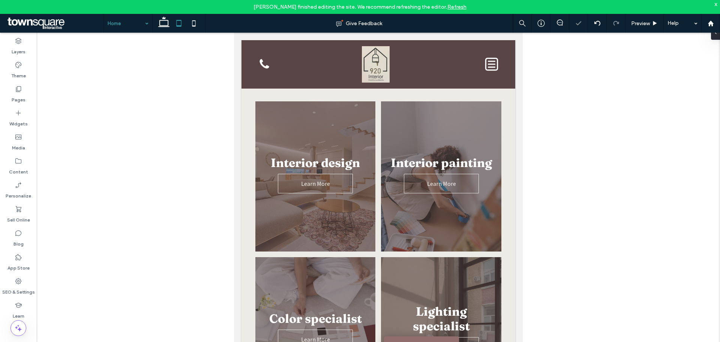
scroll to position [147, 0]
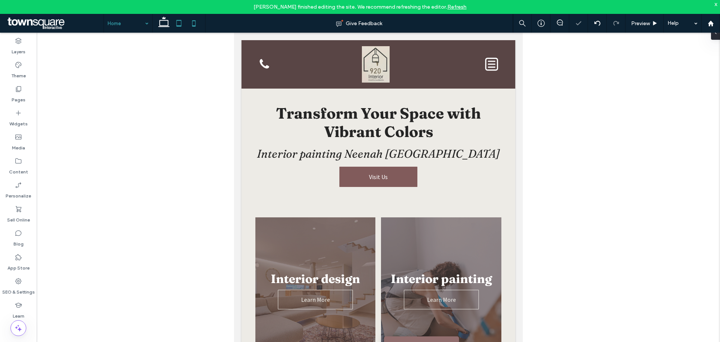
click at [201, 20] on icon at bounding box center [193, 23] width 15 height 15
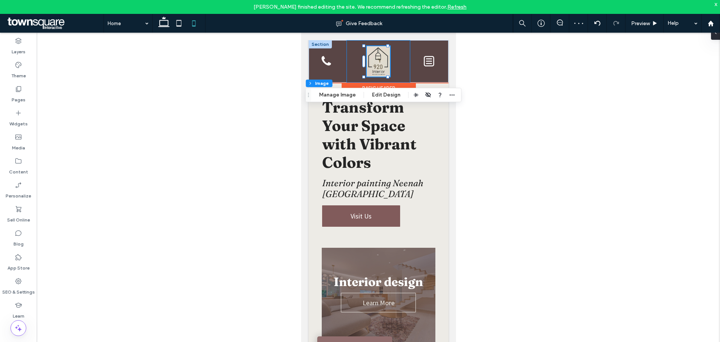
scroll to position [119, 0]
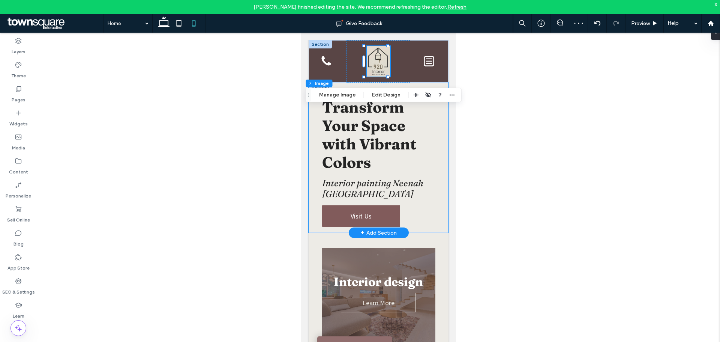
click at [436, 136] on div "Transform Your Space with Vibrant Colors Interior painting Neenah WI Visit Us" at bounding box center [378, 158] width 140 height 150
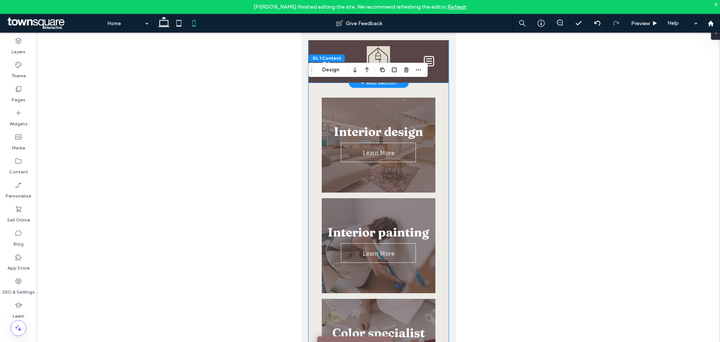
scroll to position [44, 0]
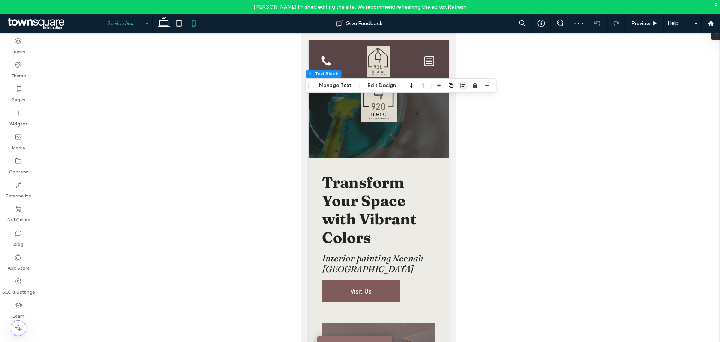
click at [464, 87] on icon "button" at bounding box center [463, 86] width 6 height 6
click at [460, 98] on div at bounding box center [463, 100] width 58 height 14
click at [457, 99] on icon "center" at bounding box center [455, 100] width 6 height 6
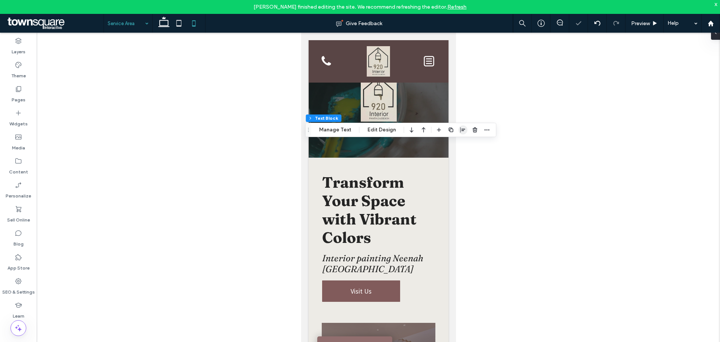
click at [463, 128] on icon "button" at bounding box center [463, 130] width 6 height 6
click at [451, 146] on span "center" at bounding box center [455, 144] width 9 height 9
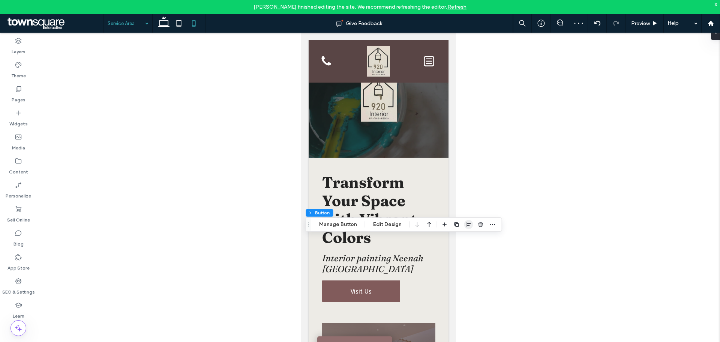
click at [468, 223] on use "button" at bounding box center [468, 224] width 5 height 5
click at [461, 236] on icon "center" at bounding box center [461, 239] width 6 height 6
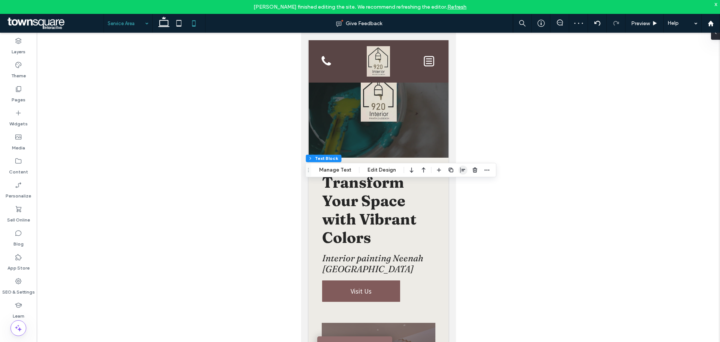
click at [462, 168] on icon "button" at bounding box center [463, 170] width 6 height 6
click at [457, 185] on icon "center" at bounding box center [455, 185] width 6 height 6
click at [461, 170] on icon "button" at bounding box center [463, 170] width 6 height 6
click at [439, 183] on span "flex-start" at bounding box center [443, 184] width 9 height 9
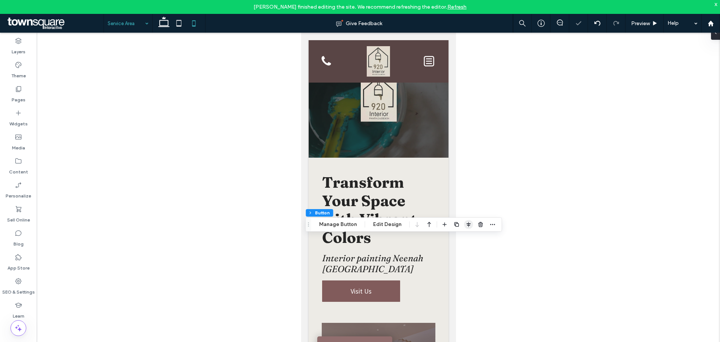
click at [468, 225] on icon "button" at bounding box center [469, 224] width 6 height 6
click at [446, 239] on icon "flex-start" at bounding box center [449, 239] width 6 height 6
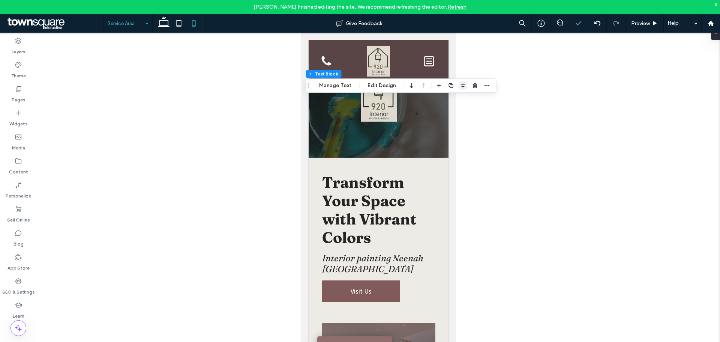
click at [463, 85] on icon "button" at bounding box center [463, 86] width 6 height 6
click at [443, 100] on icon "flex-start" at bounding box center [443, 100] width 6 height 6
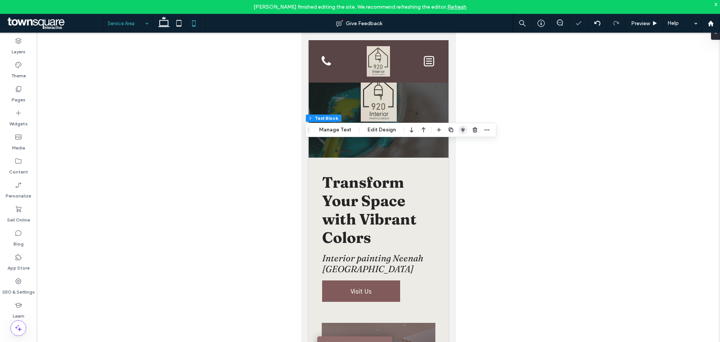
click at [465, 128] on span "button" at bounding box center [463, 129] width 9 height 9
click at [439, 146] on span "flex-start" at bounding box center [443, 144] width 9 height 9
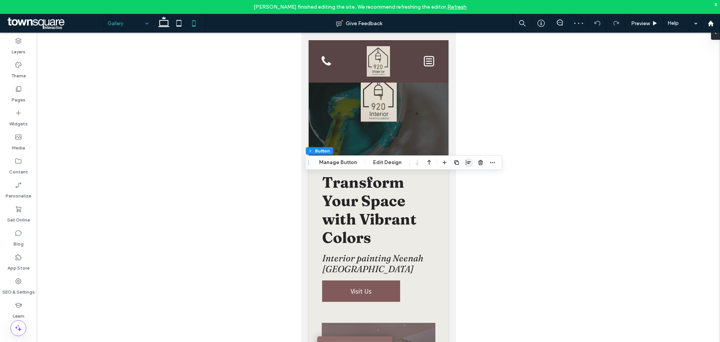
click at [464, 163] on span "button" at bounding box center [468, 162] width 9 height 9
click at [458, 174] on icon "center" at bounding box center [461, 177] width 6 height 6
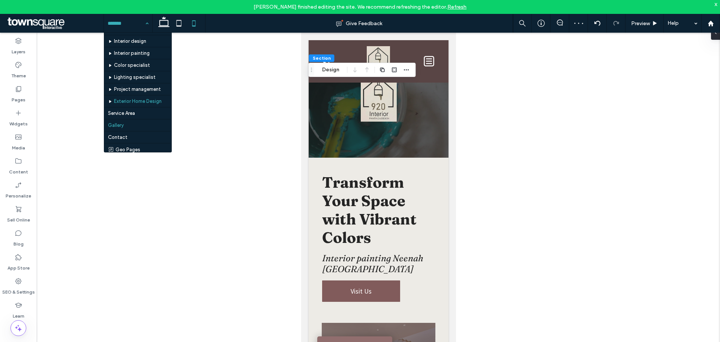
scroll to position [13, 0]
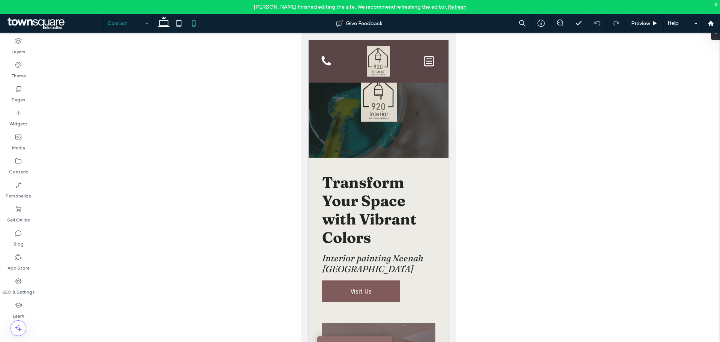
click at [132, 19] on input at bounding box center [126, 23] width 37 height 19
click at [168, 23] on use at bounding box center [163, 22] width 11 height 11
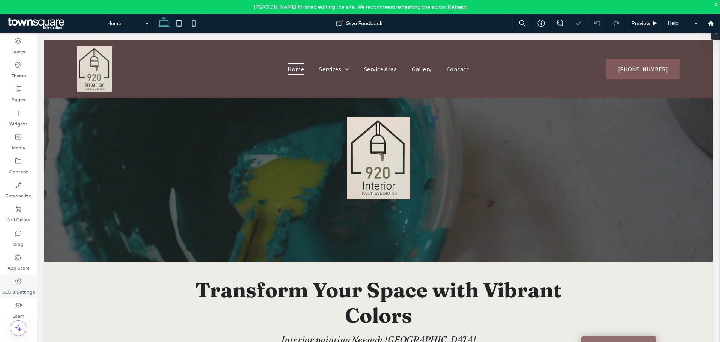
click at [14, 289] on label "SEO & Settings" at bounding box center [18, 290] width 33 height 11
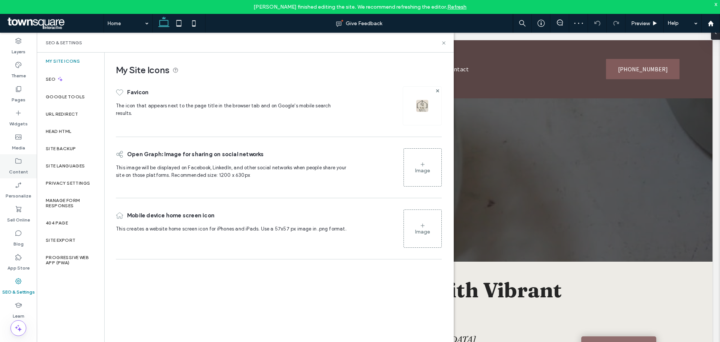
click at [21, 165] on label "Content" at bounding box center [18, 170] width 19 height 11
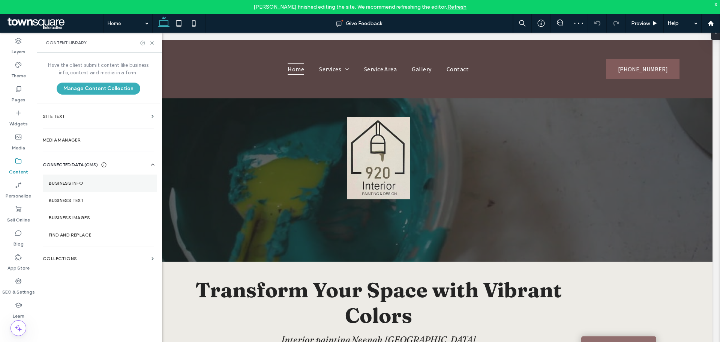
click at [83, 180] on label "Business Info" at bounding box center [100, 182] width 102 height 5
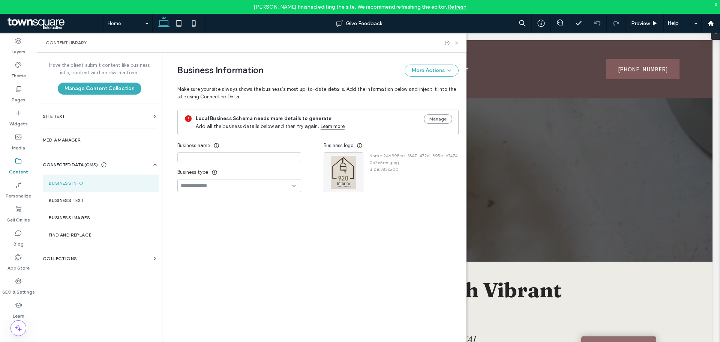
type input "**********"
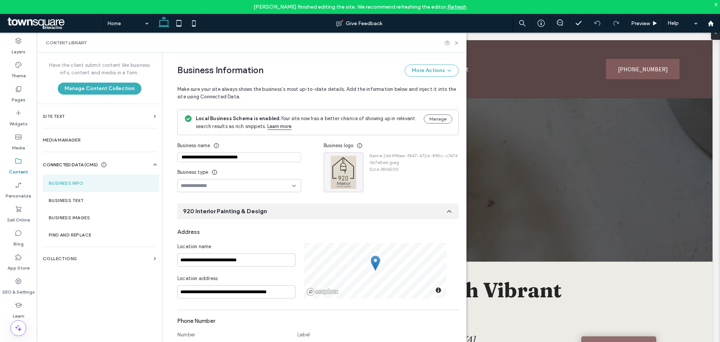
scroll to position [68, 0]
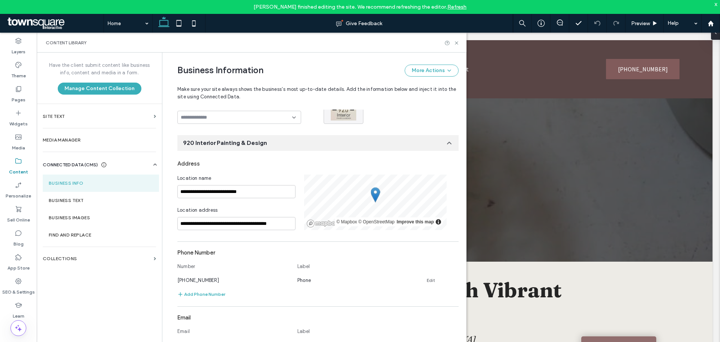
click at [437, 222] on div "© Mapbox © OpenStreetMap Improve this map" at bounding box center [389, 221] width 108 height 9
click at [273, 222] on input "**********" at bounding box center [236, 223] width 118 height 13
click at [253, 225] on input "**********" at bounding box center [236, 223] width 118 height 13
click at [273, 211] on div "Location address" at bounding box center [236, 211] width 118 height 11
click at [18, 284] on use at bounding box center [18, 281] width 6 height 6
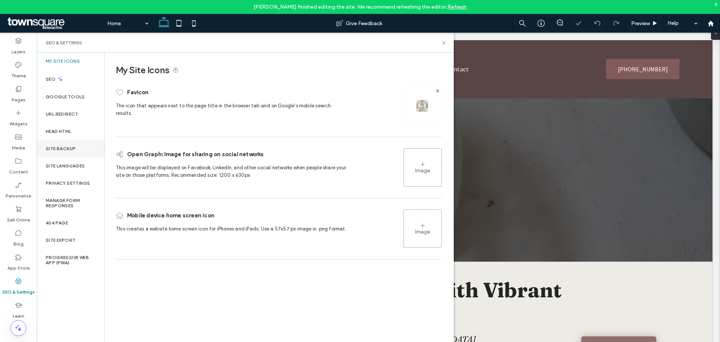
click at [67, 145] on div "Site Backup" at bounding box center [71, 148] width 68 height 17
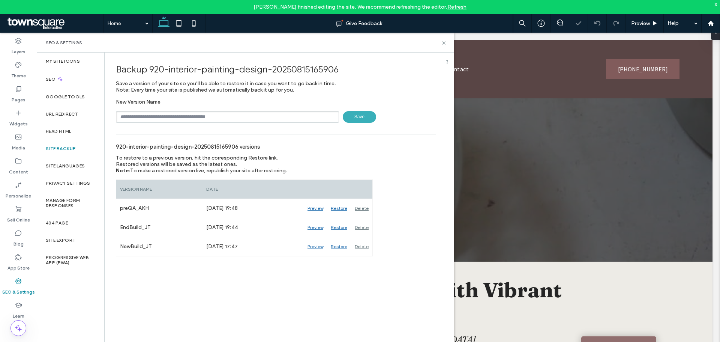
click at [208, 116] on input "text" at bounding box center [227, 117] width 223 height 12
type input "**********"
click at [356, 119] on span "Save" at bounding box center [359, 117] width 33 height 12
click at [445, 41] on use at bounding box center [443, 42] width 3 height 3
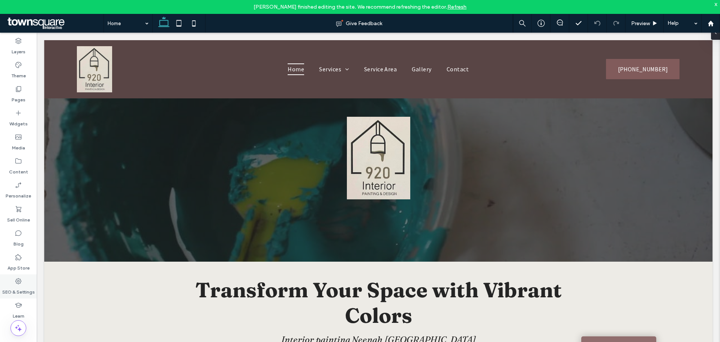
click at [12, 275] on div "SEO & Settings" at bounding box center [18, 286] width 37 height 24
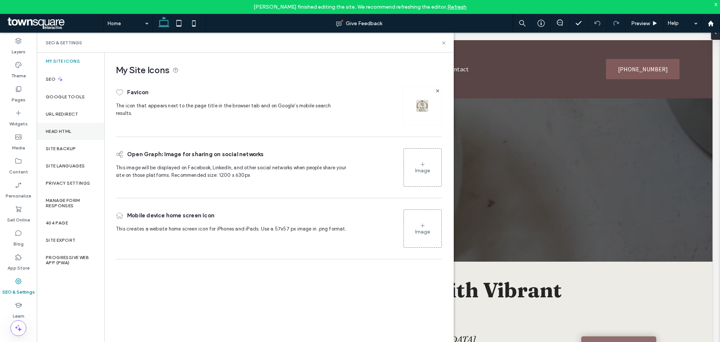
click at [73, 132] on div "Head HTML" at bounding box center [71, 131] width 68 height 17
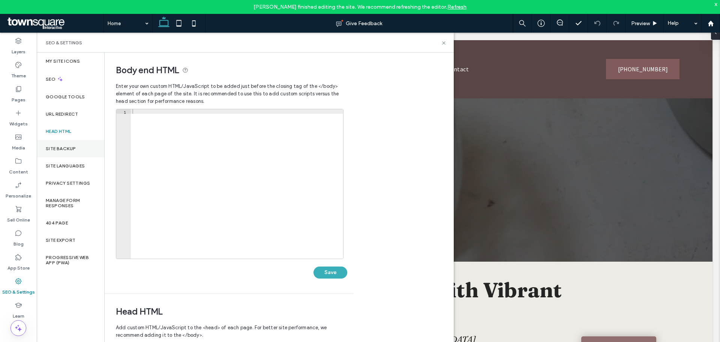
click at [69, 150] on label "Site Backup" at bounding box center [61, 148] width 30 height 5
